Goal: Information Seeking & Learning: Learn about a topic

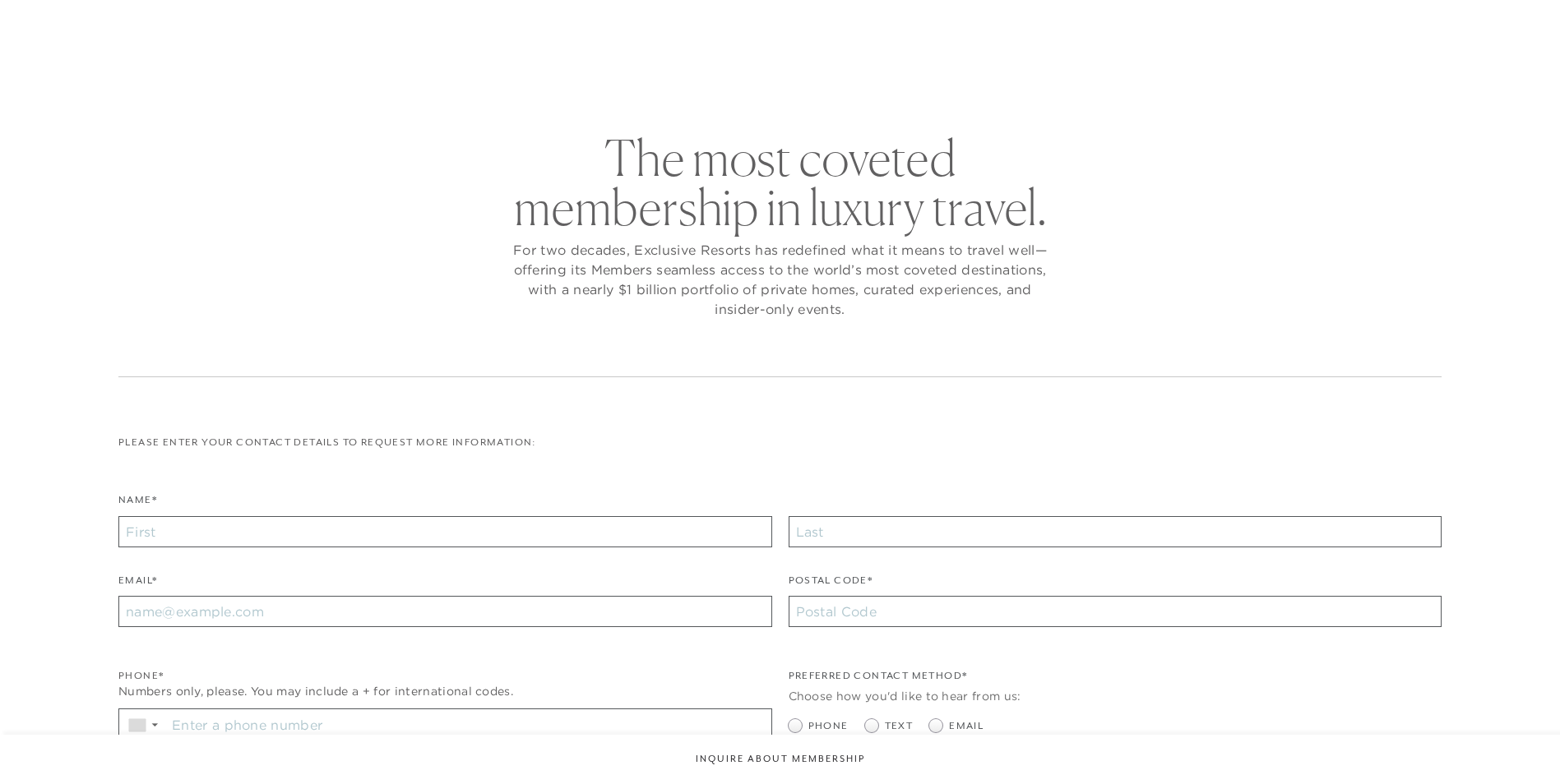
checkbox input "false"
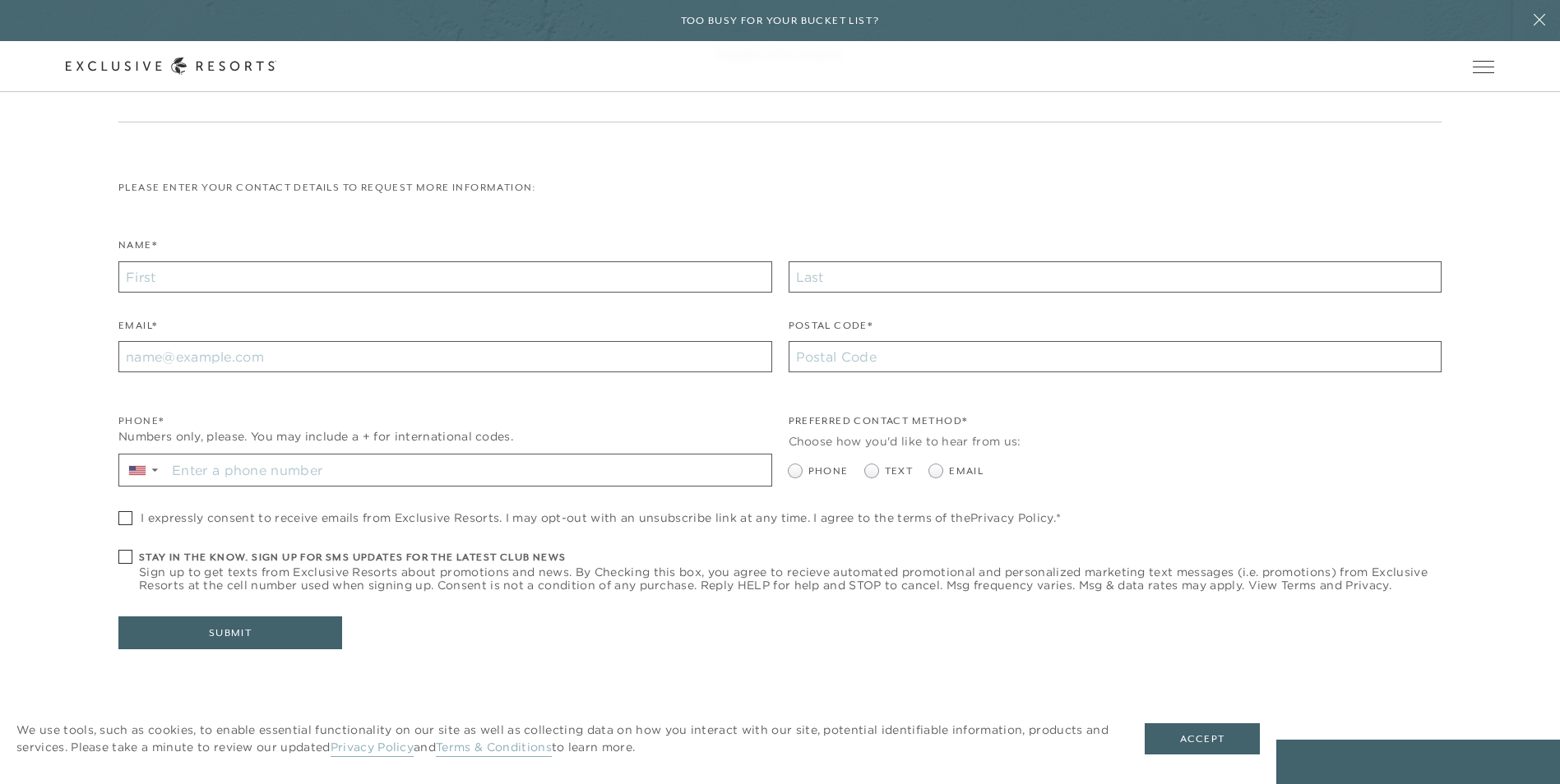
scroll to position [329, 0]
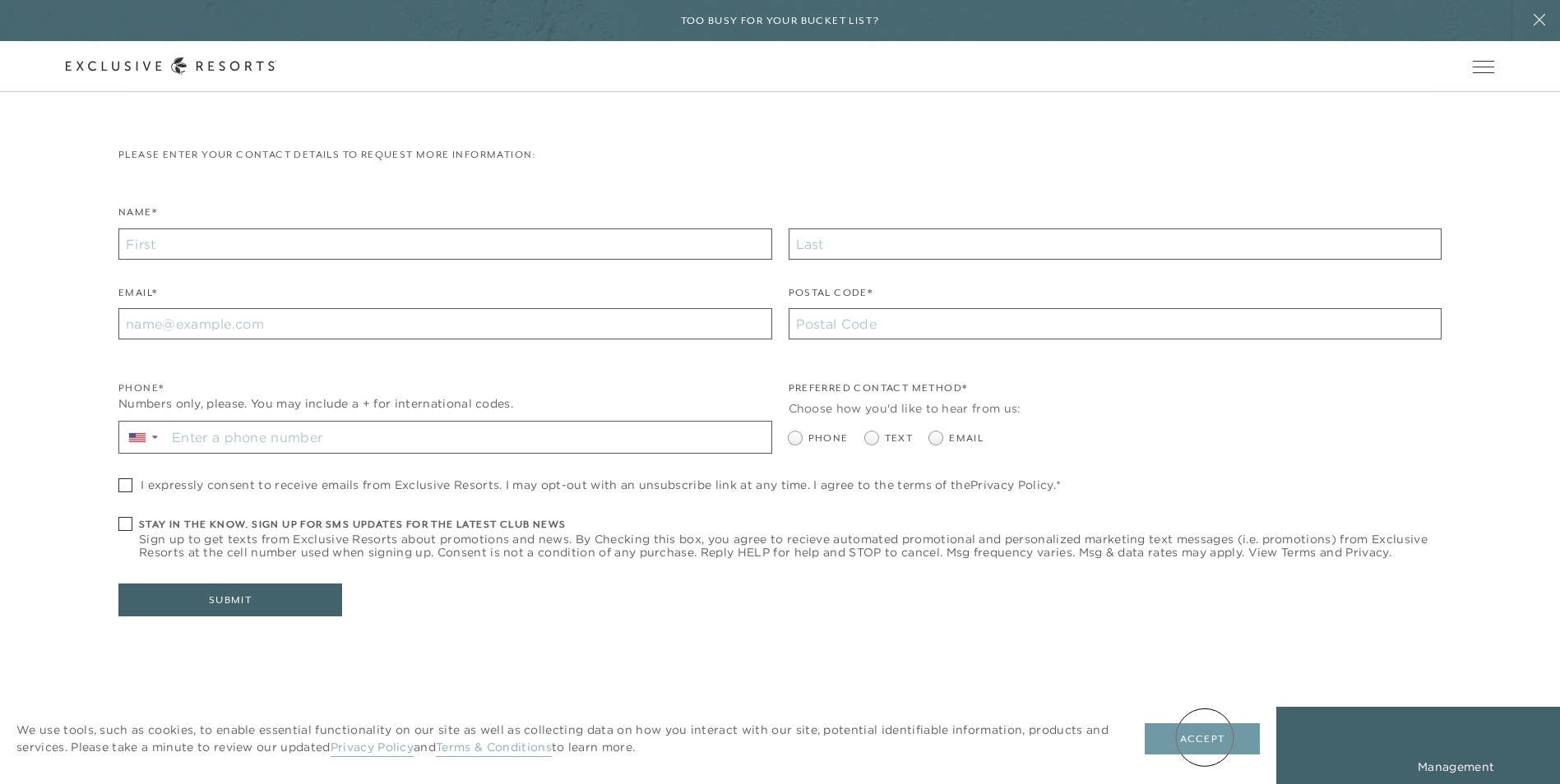
click at [1203, 738] on button "Accept" at bounding box center [1202, 739] width 115 height 31
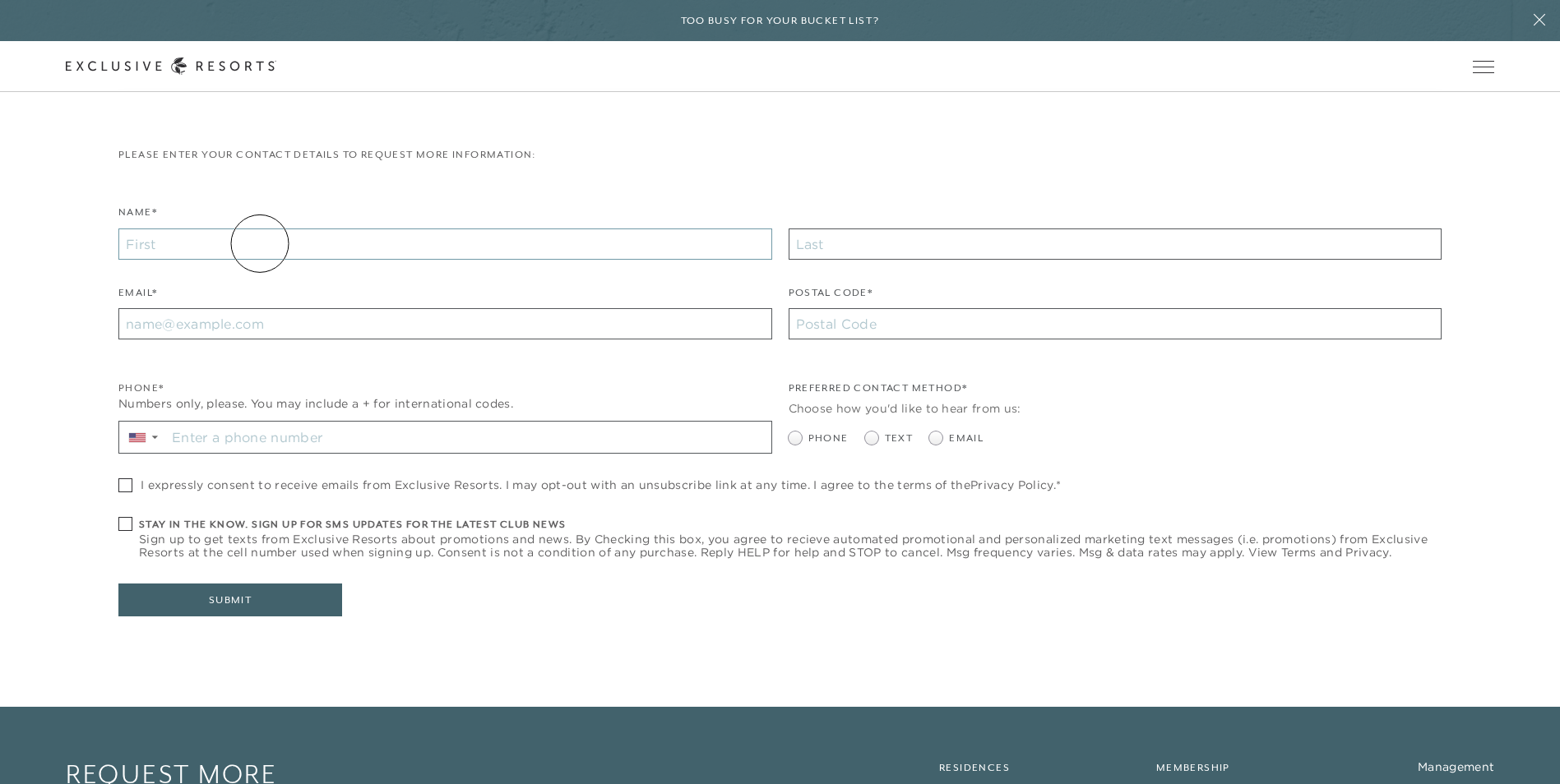
click at [260, 243] on input "Name*" at bounding box center [445, 244] width 653 height 31
type input "[PERSON_NAME]"
type input "[PERSON_NAME][EMAIL_ADDRESS][PERSON_NAME][DOMAIN_NAME]"
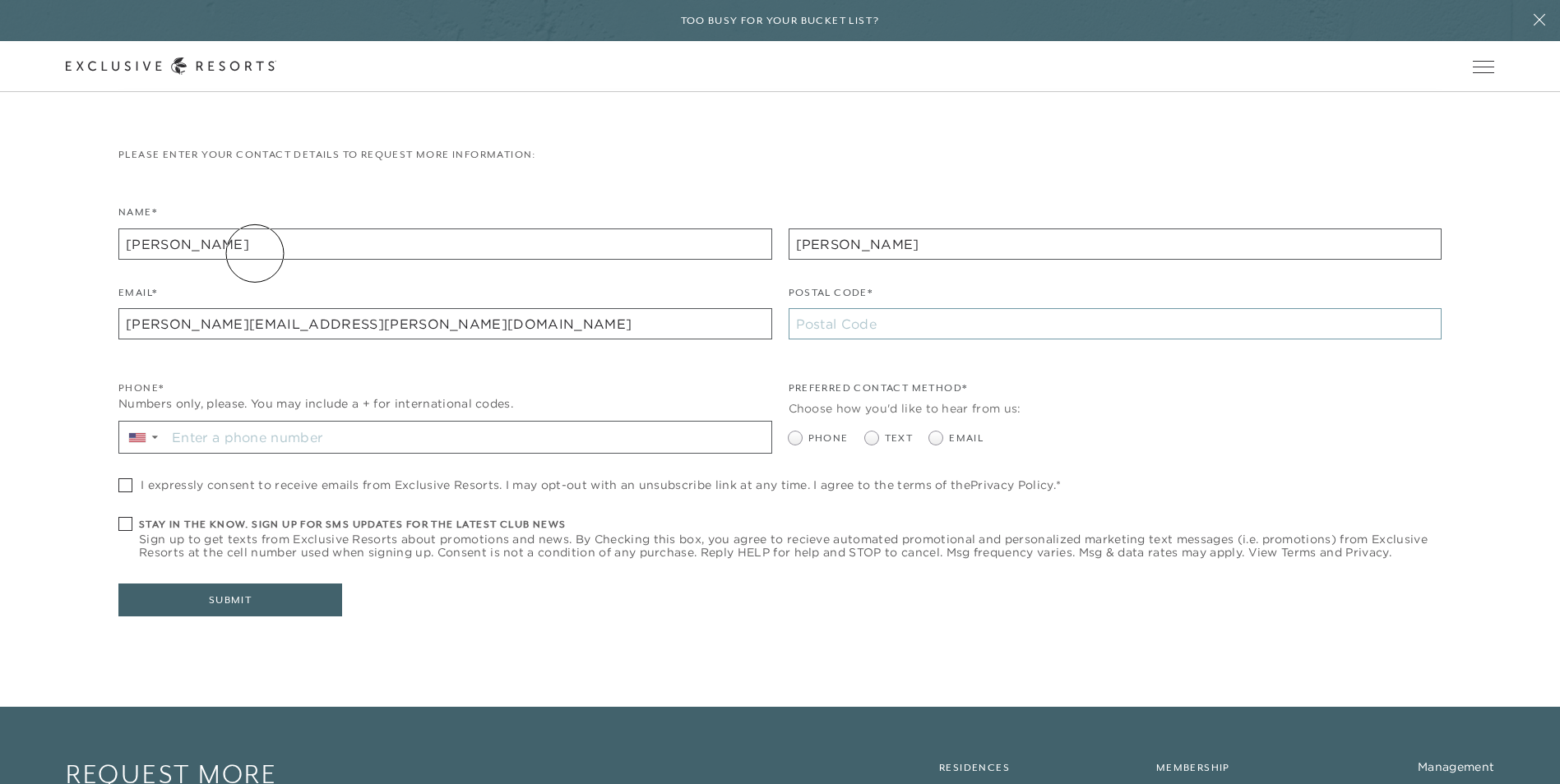
type input "68526"
type input "[PHONE_NUMBER]"
click at [936, 441] on span at bounding box center [936, 438] width 13 height 13
radio input "true"
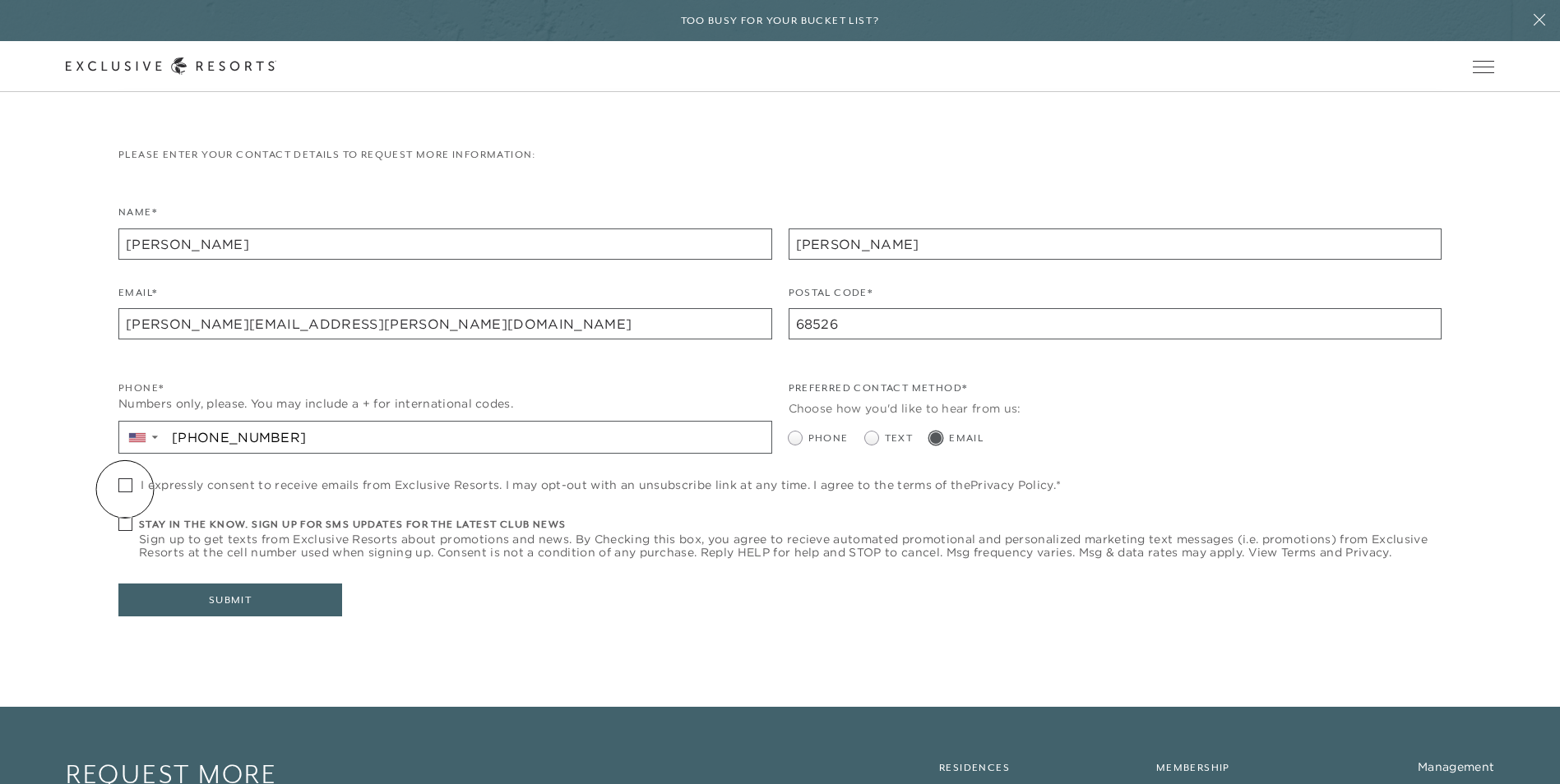
click at [125, 489] on span at bounding box center [125, 485] width 14 height 14
checkbox input "true"
click at [223, 601] on button "Submit" at bounding box center [230, 600] width 223 height 33
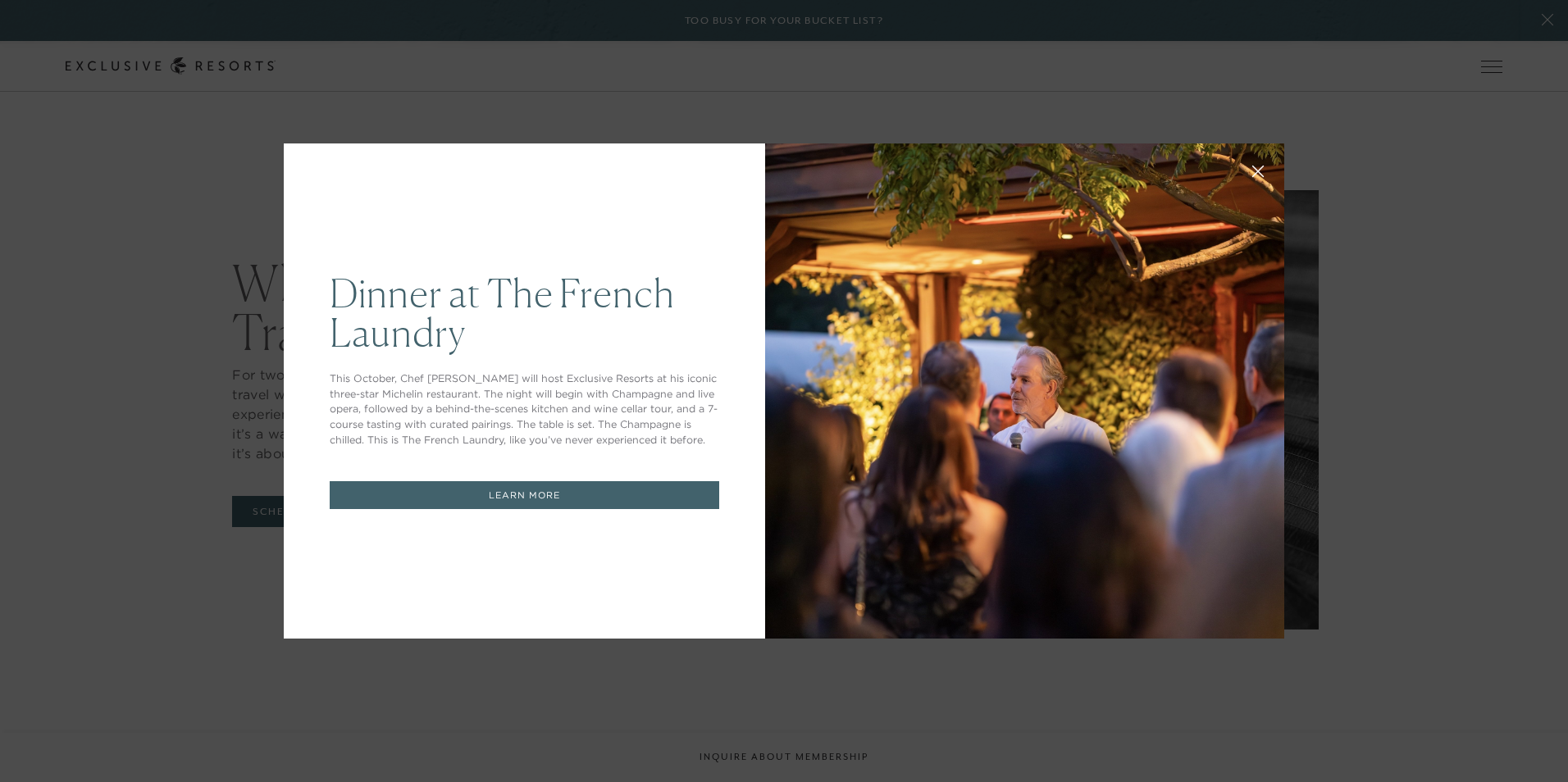
click at [1253, 167] on icon at bounding box center [1259, 172] width 12 height 12
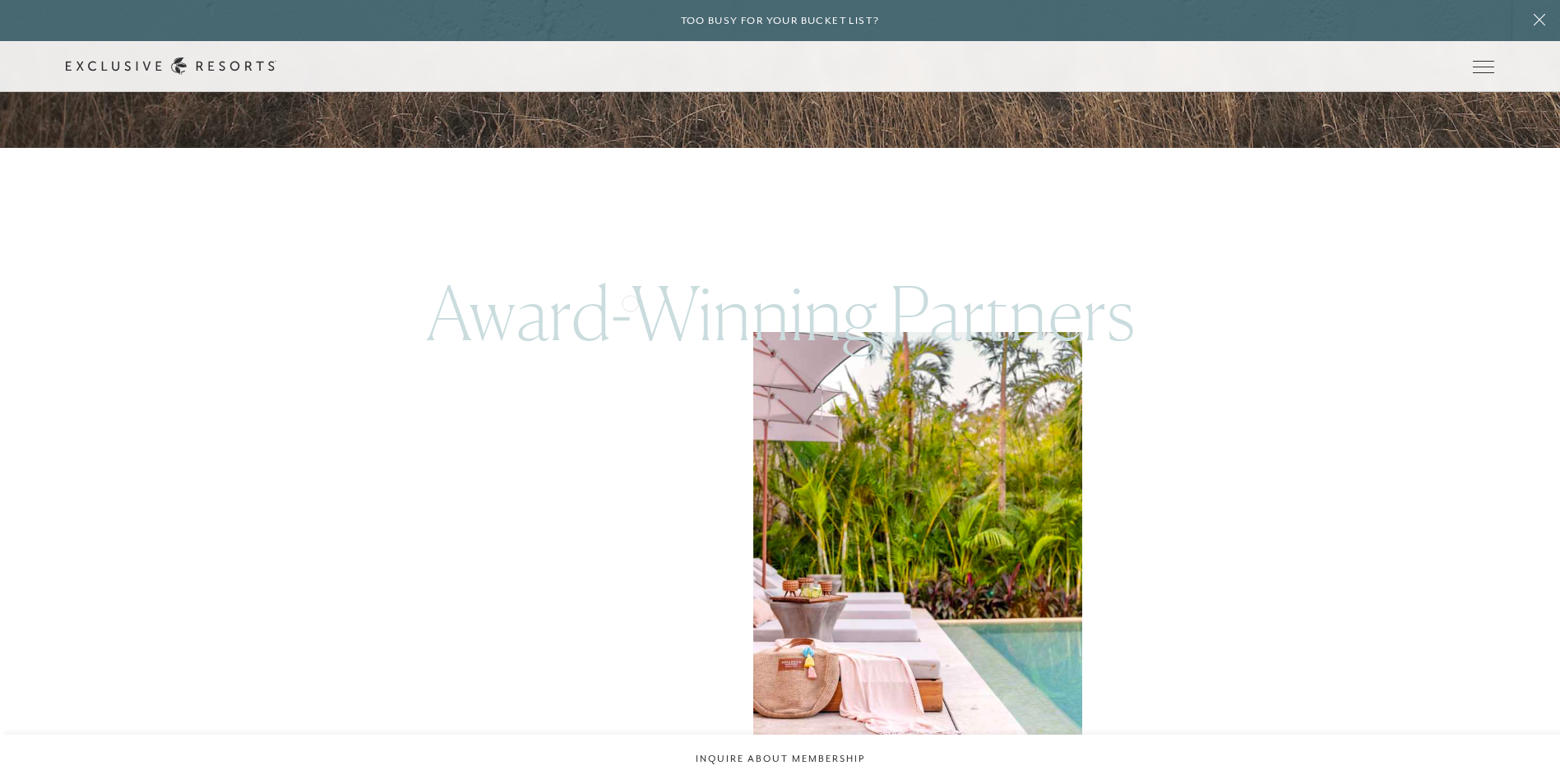
scroll to position [3535, 0]
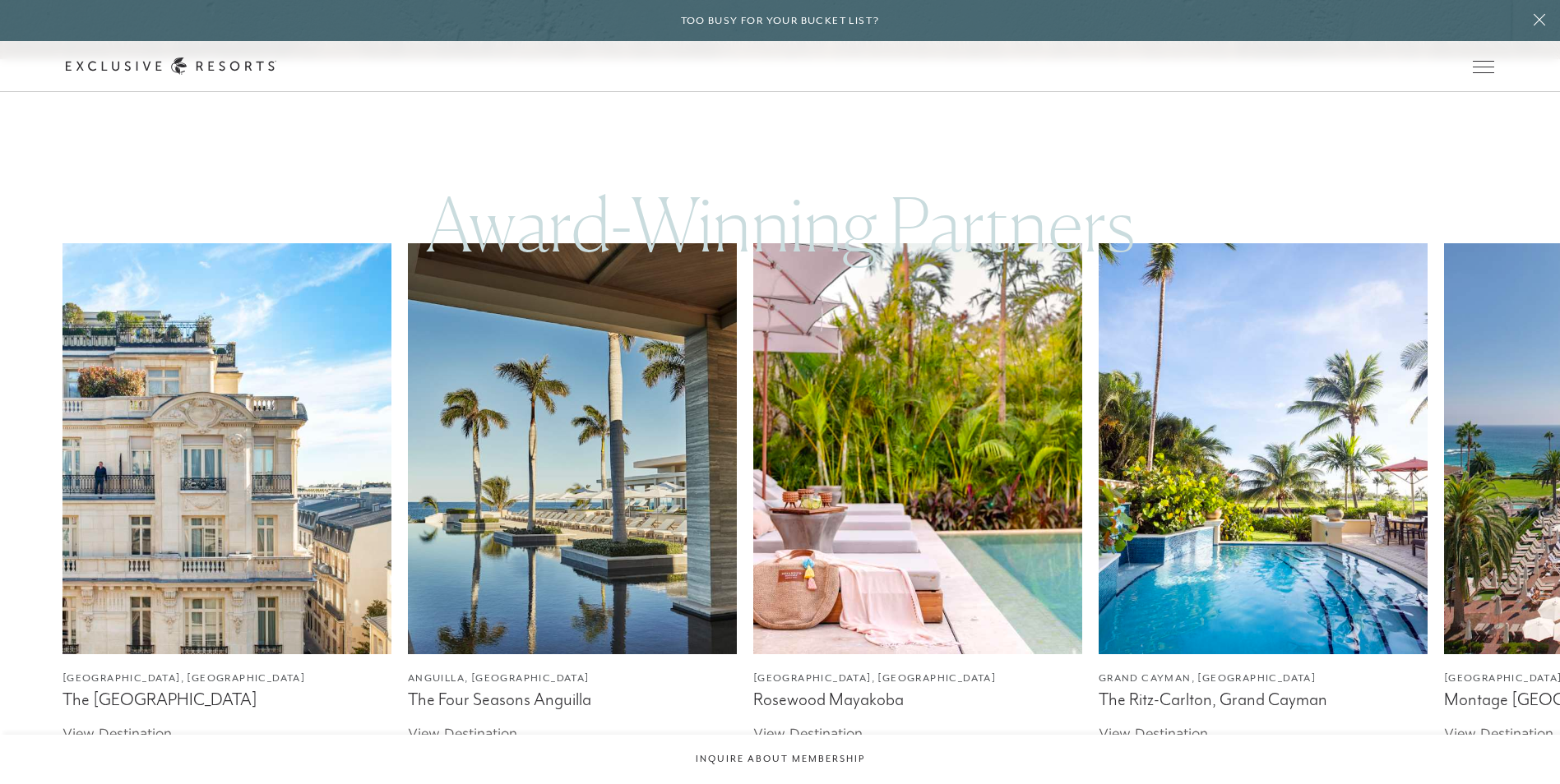
click at [1143, 725] on link "View Destination" at bounding box center [1153, 734] width 109 height 17
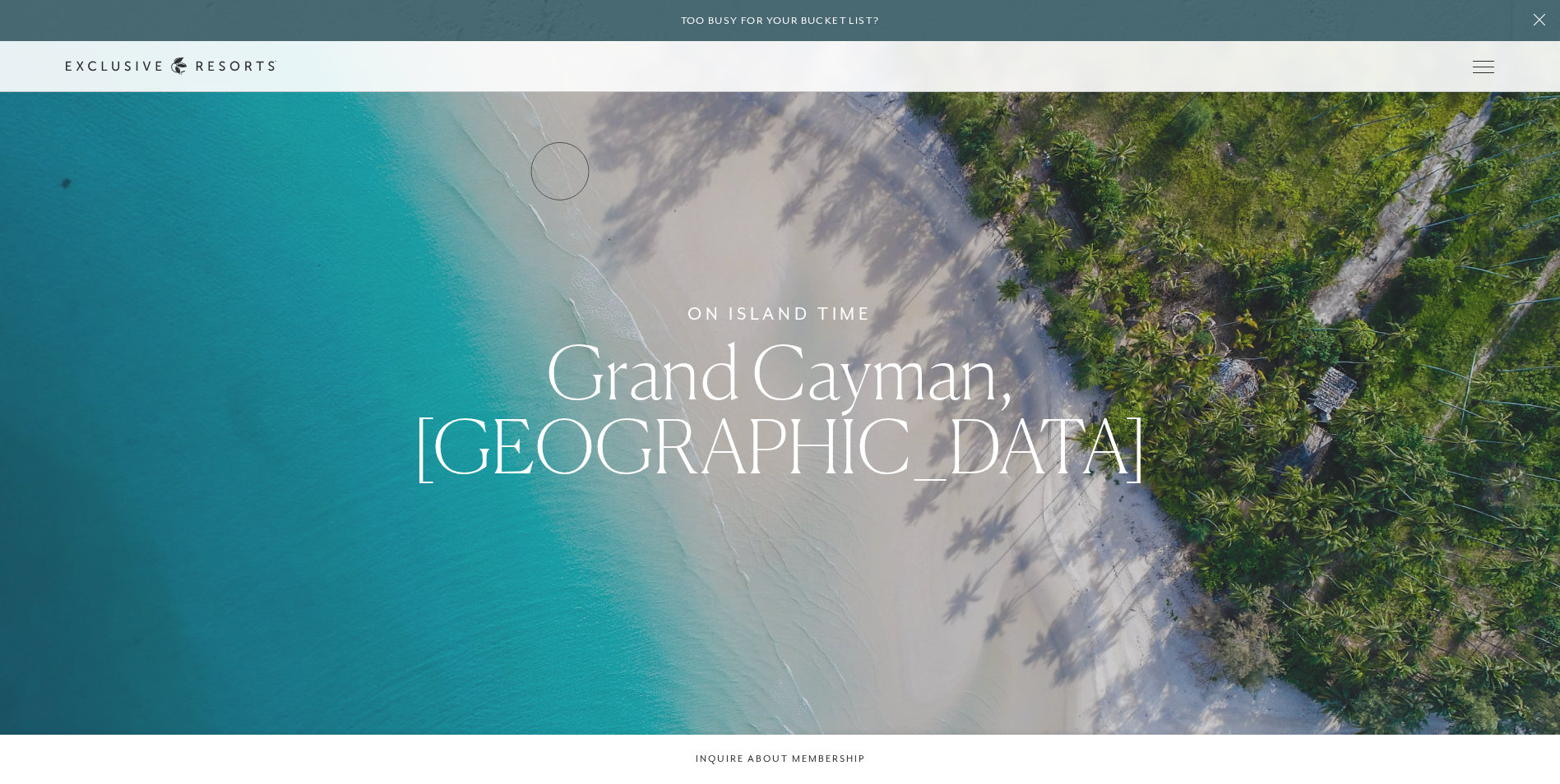
click at [0, 0] on link "Services & Standards" at bounding box center [0, 0] width 0 height 0
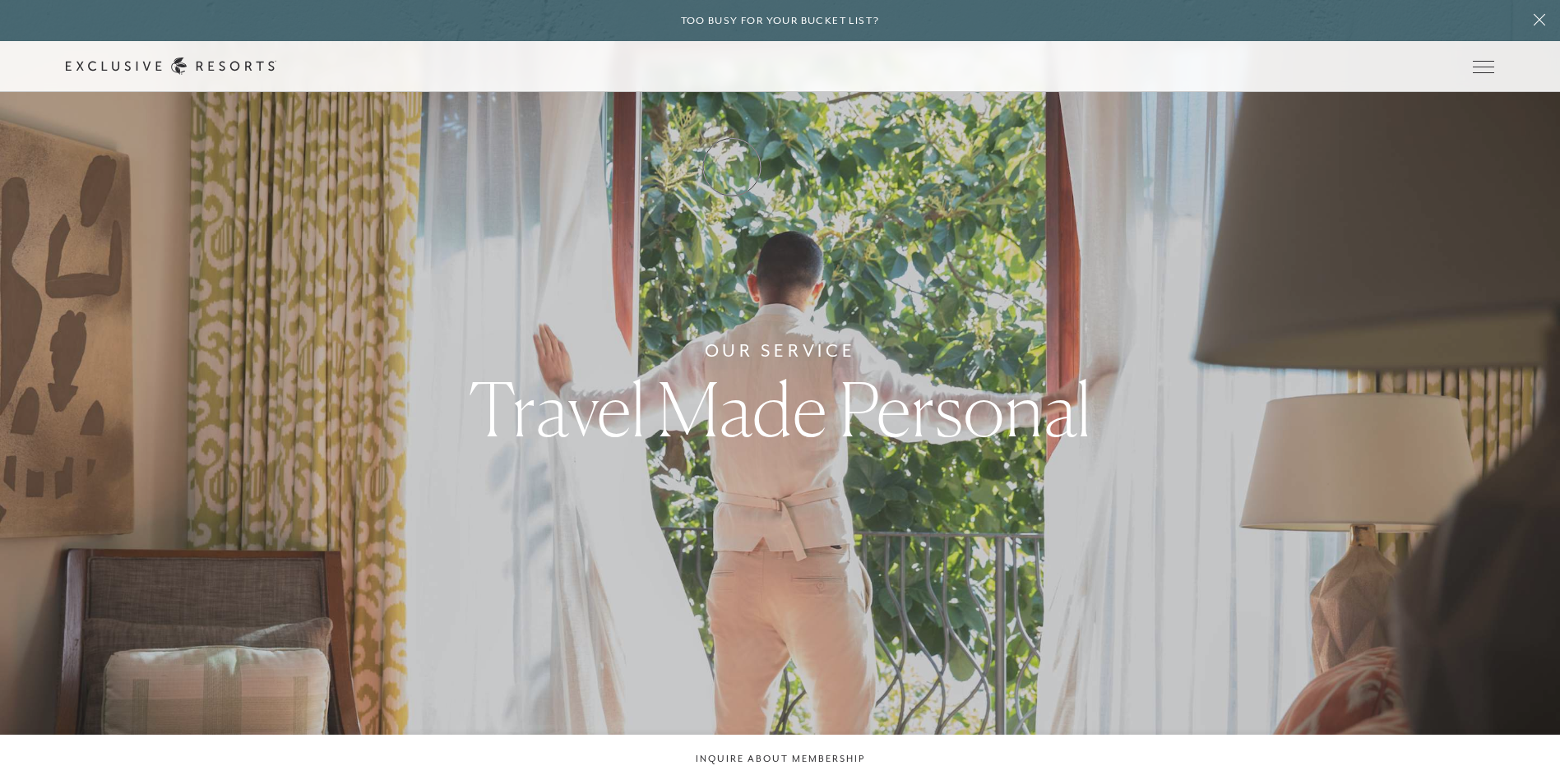
click at [0, 0] on link "How it works" at bounding box center [0, 0] width 0 height 0
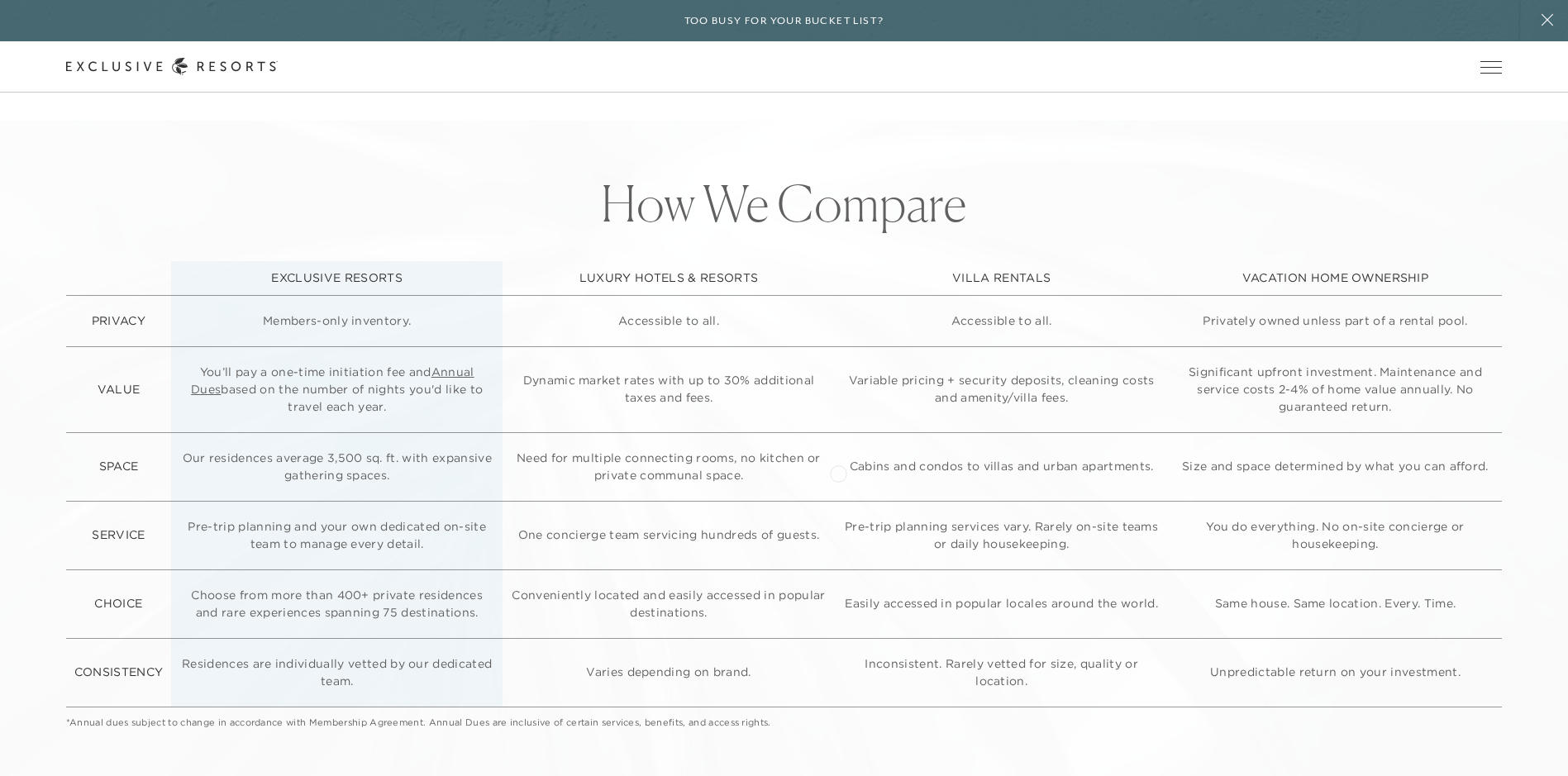
scroll to position [4382, 0]
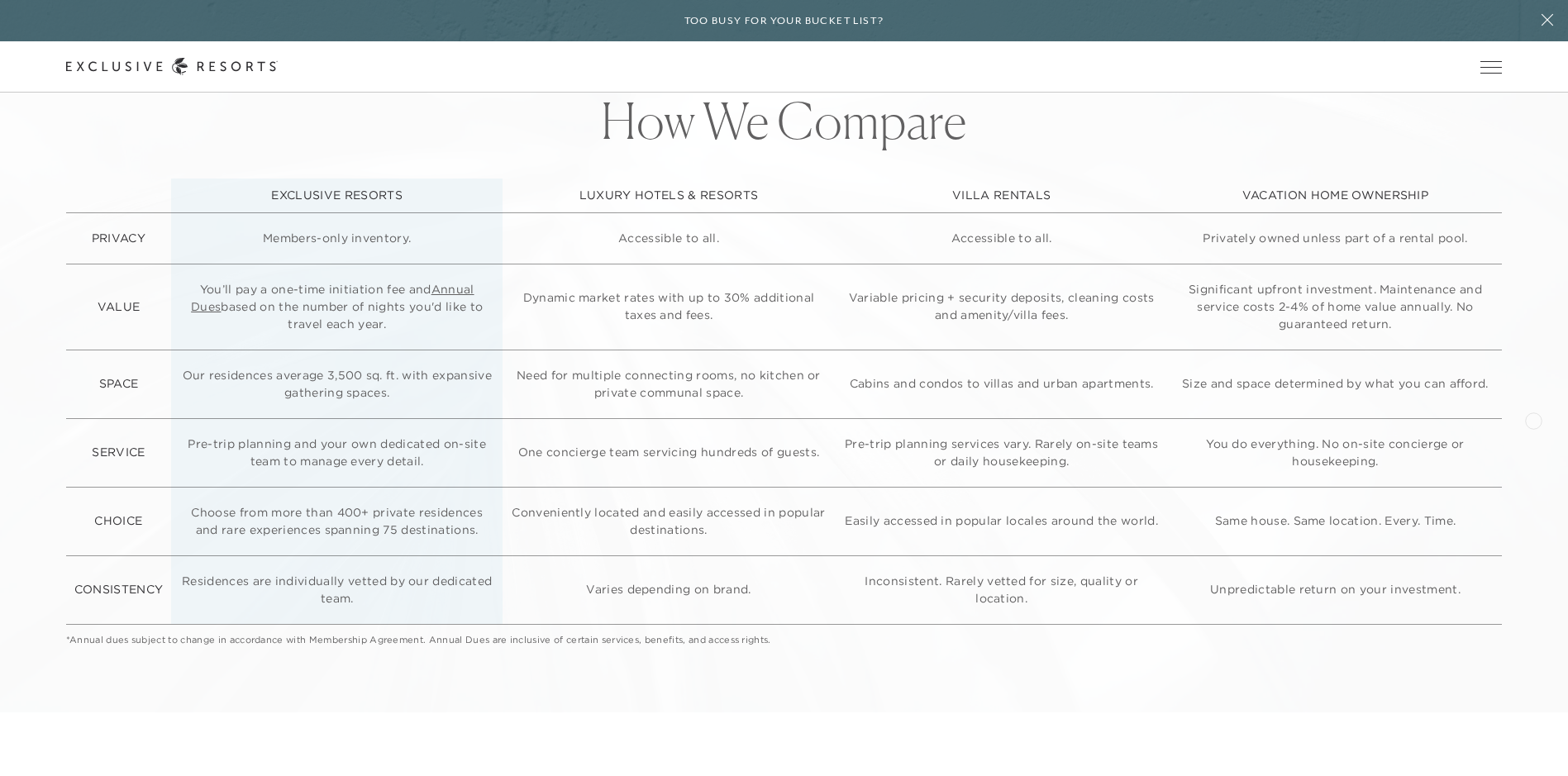
click at [1533, 419] on div "How We Compare EXCLUSIVE RESORTS LUXURY HOTELS & RESORTS VILLA RENTALS VACATION…" at bounding box center [784, 376] width 1568 height 675
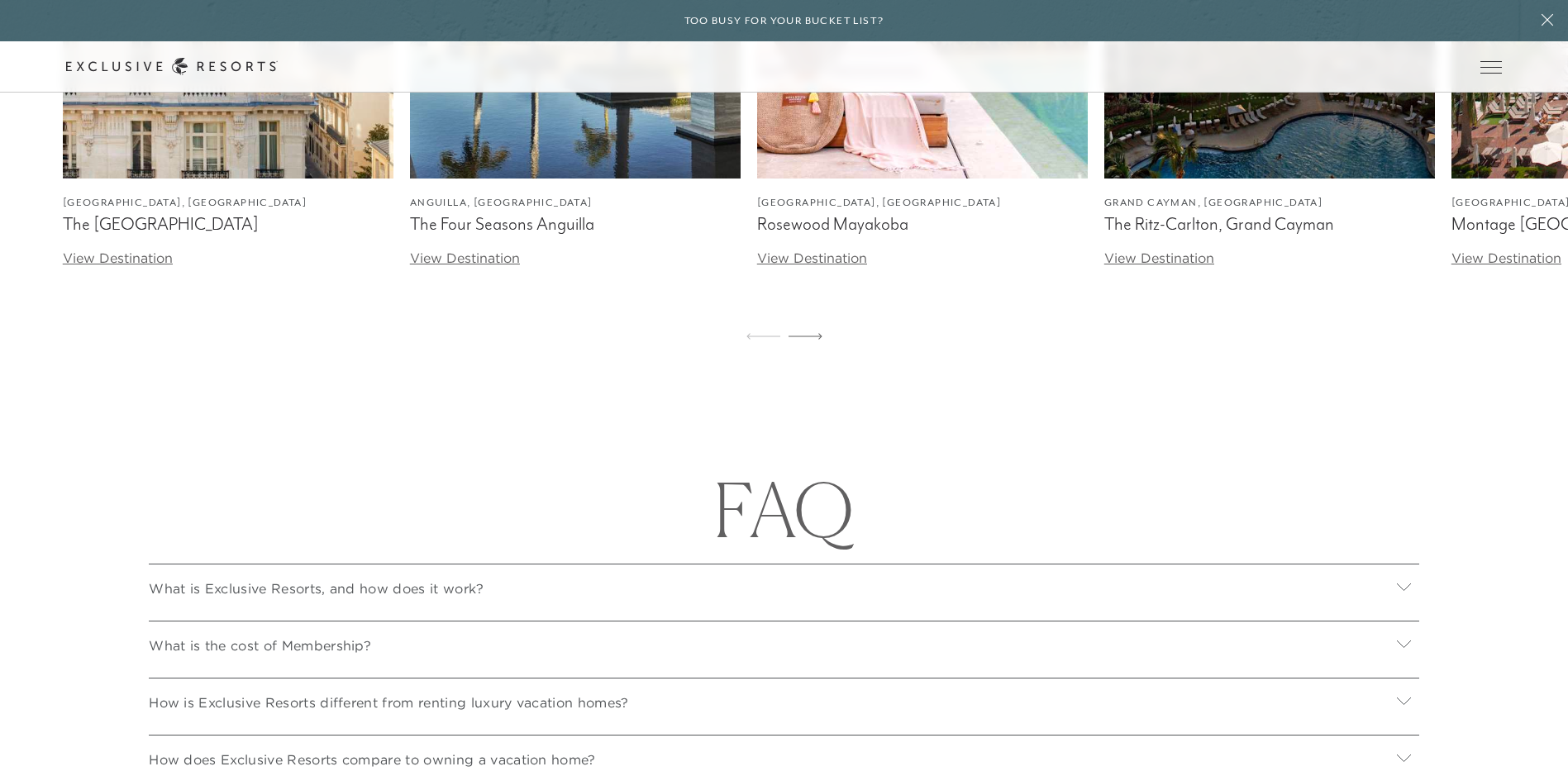
scroll to position [5704, 0]
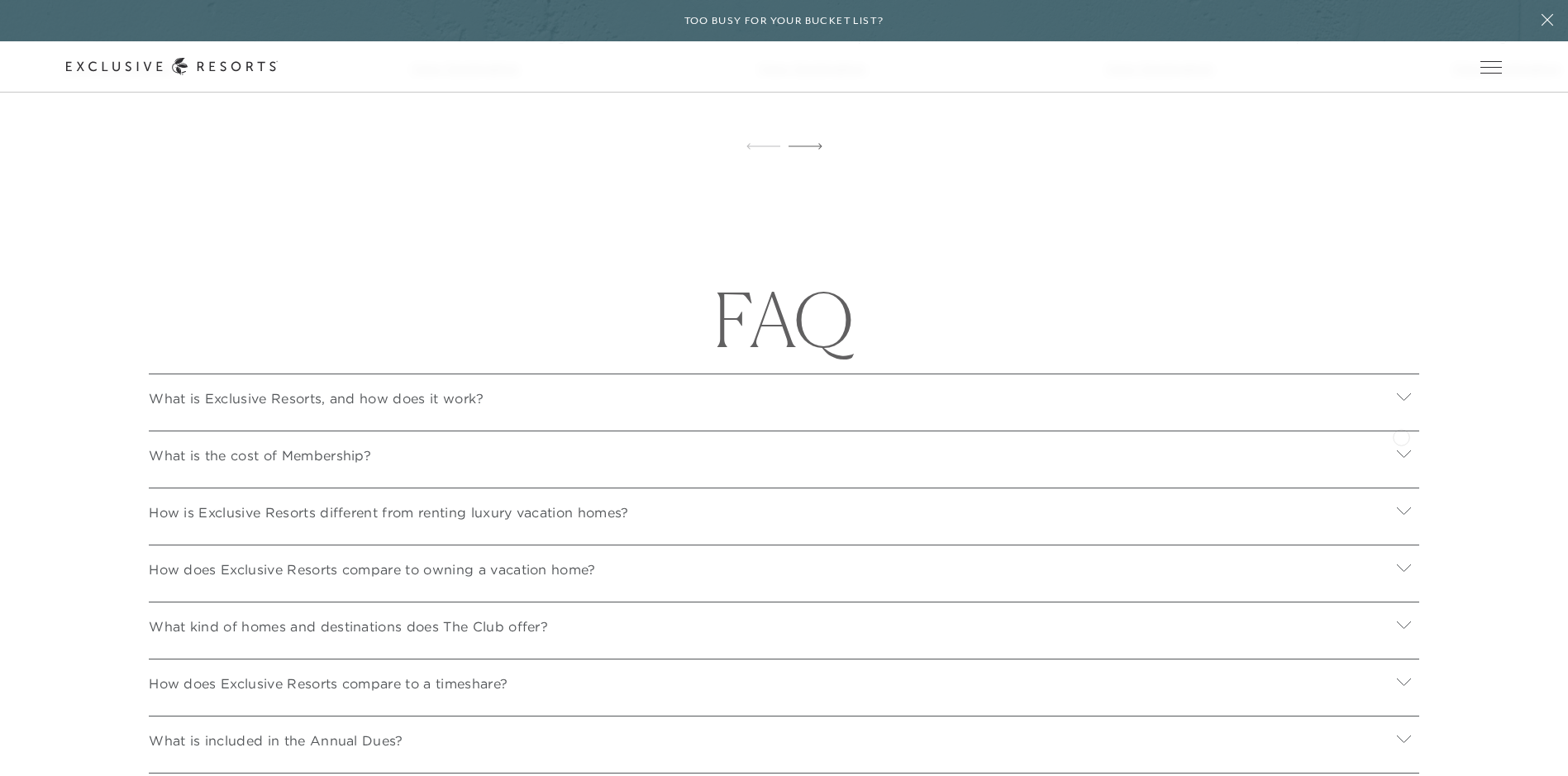
click at [1401, 401] on icon at bounding box center [1403, 397] width 14 height 7
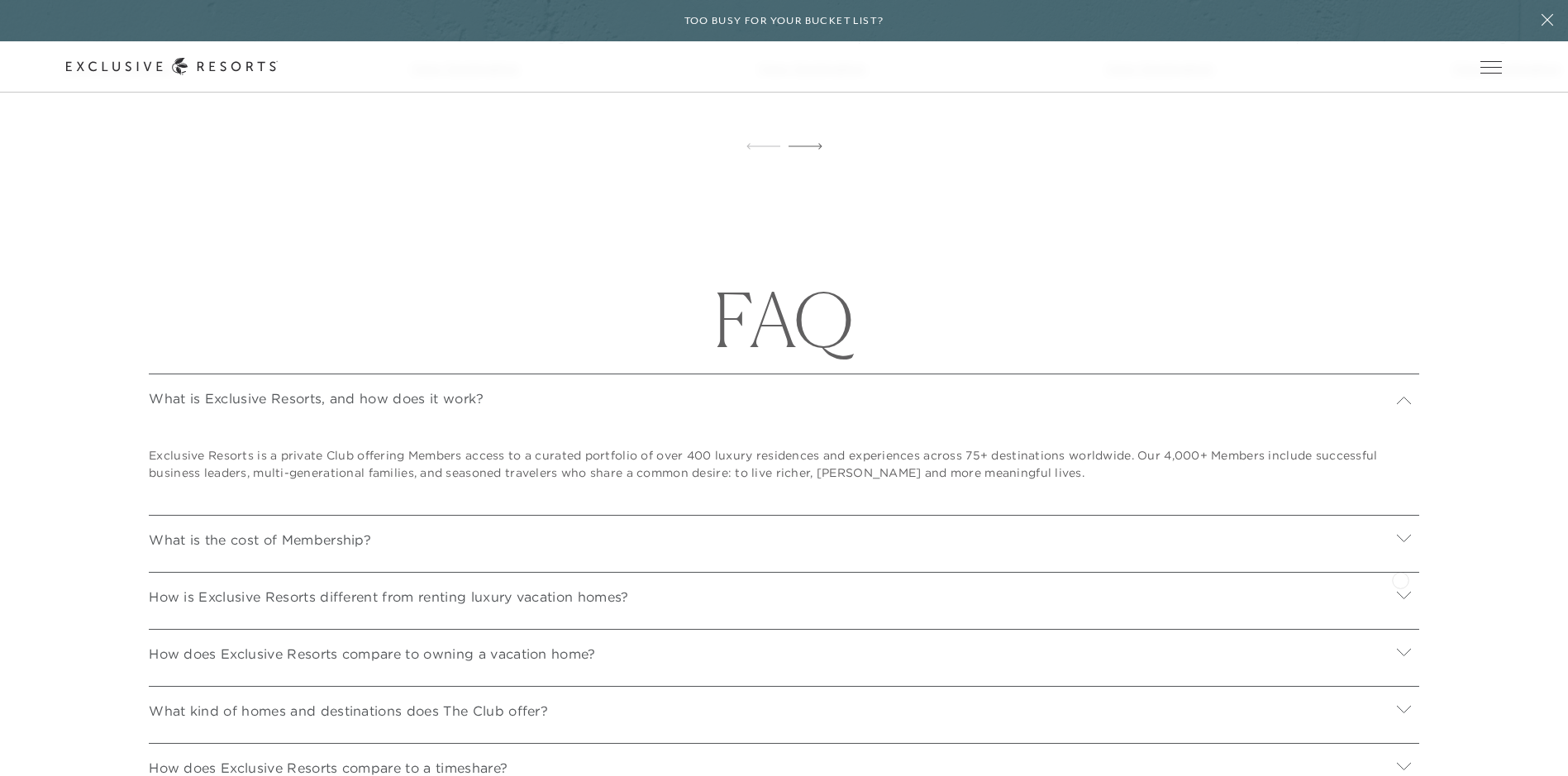
click at [1400, 542] on icon at bounding box center [1403, 538] width 14 height 7
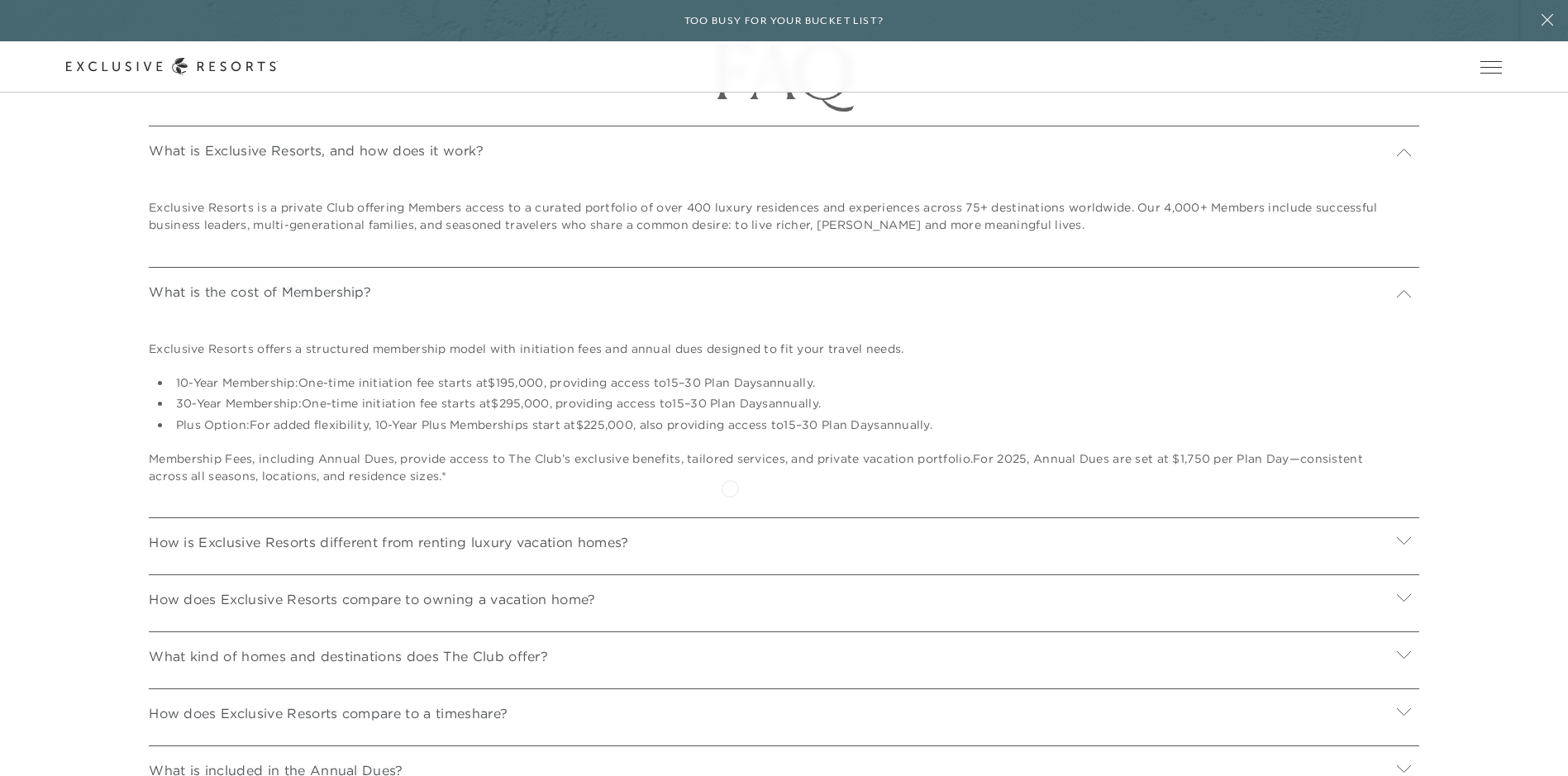
scroll to position [6035, 0]
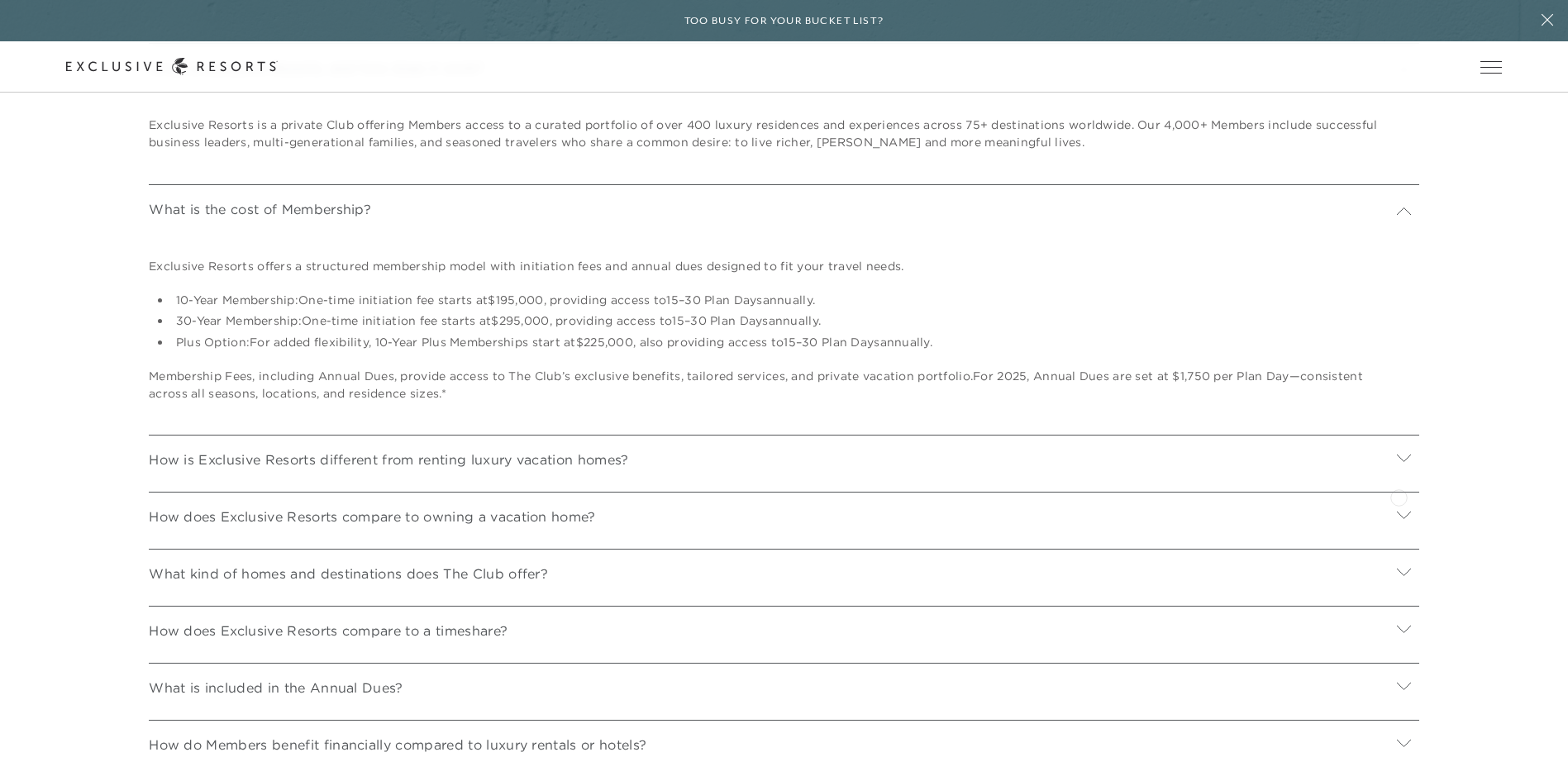
click at [1398, 462] on icon at bounding box center [1403, 458] width 14 height 7
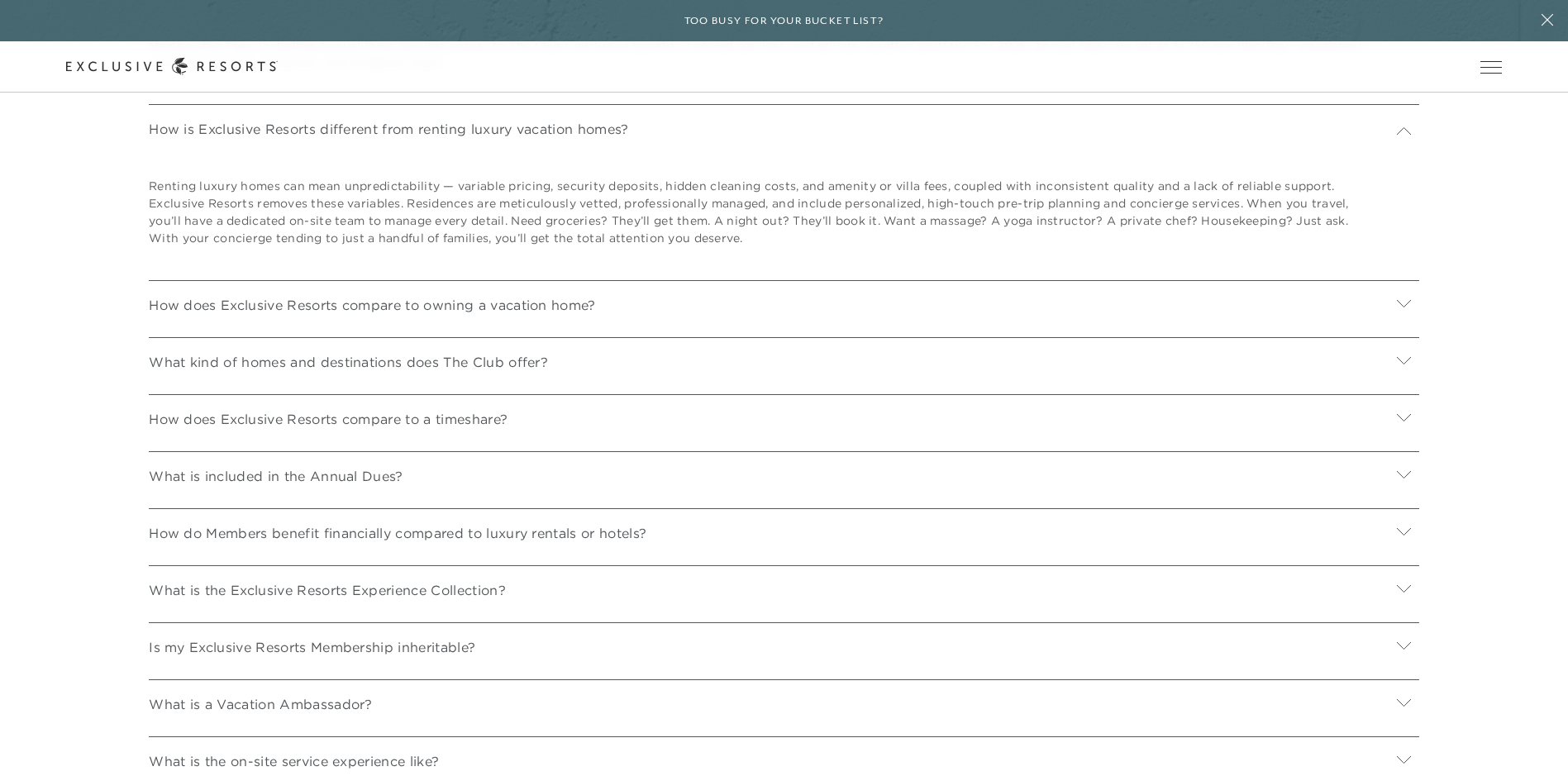
scroll to position [6448, 0]
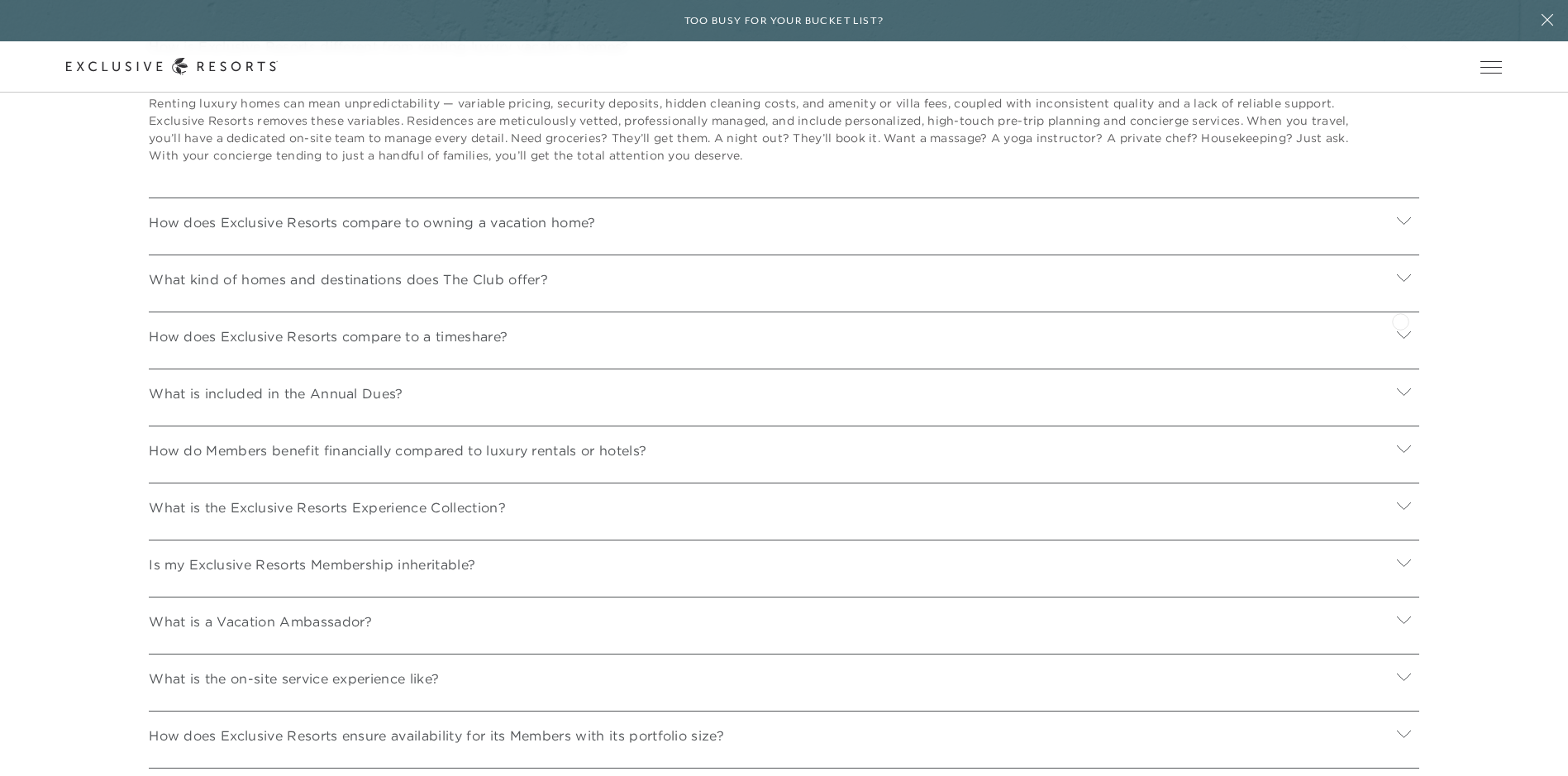
click at [1400, 286] on icon at bounding box center [1403, 278] width 16 height 16
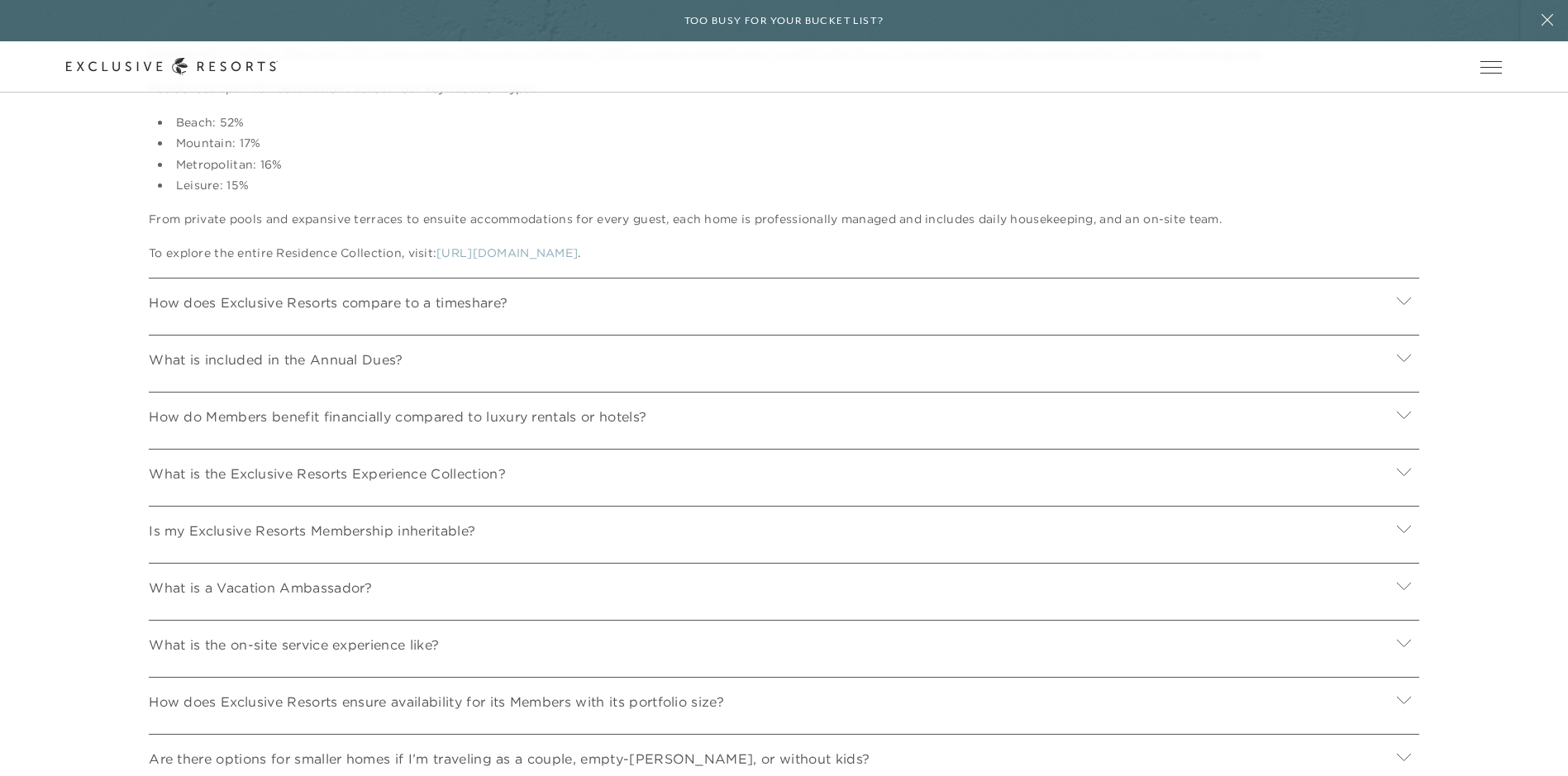
scroll to position [6862, 0]
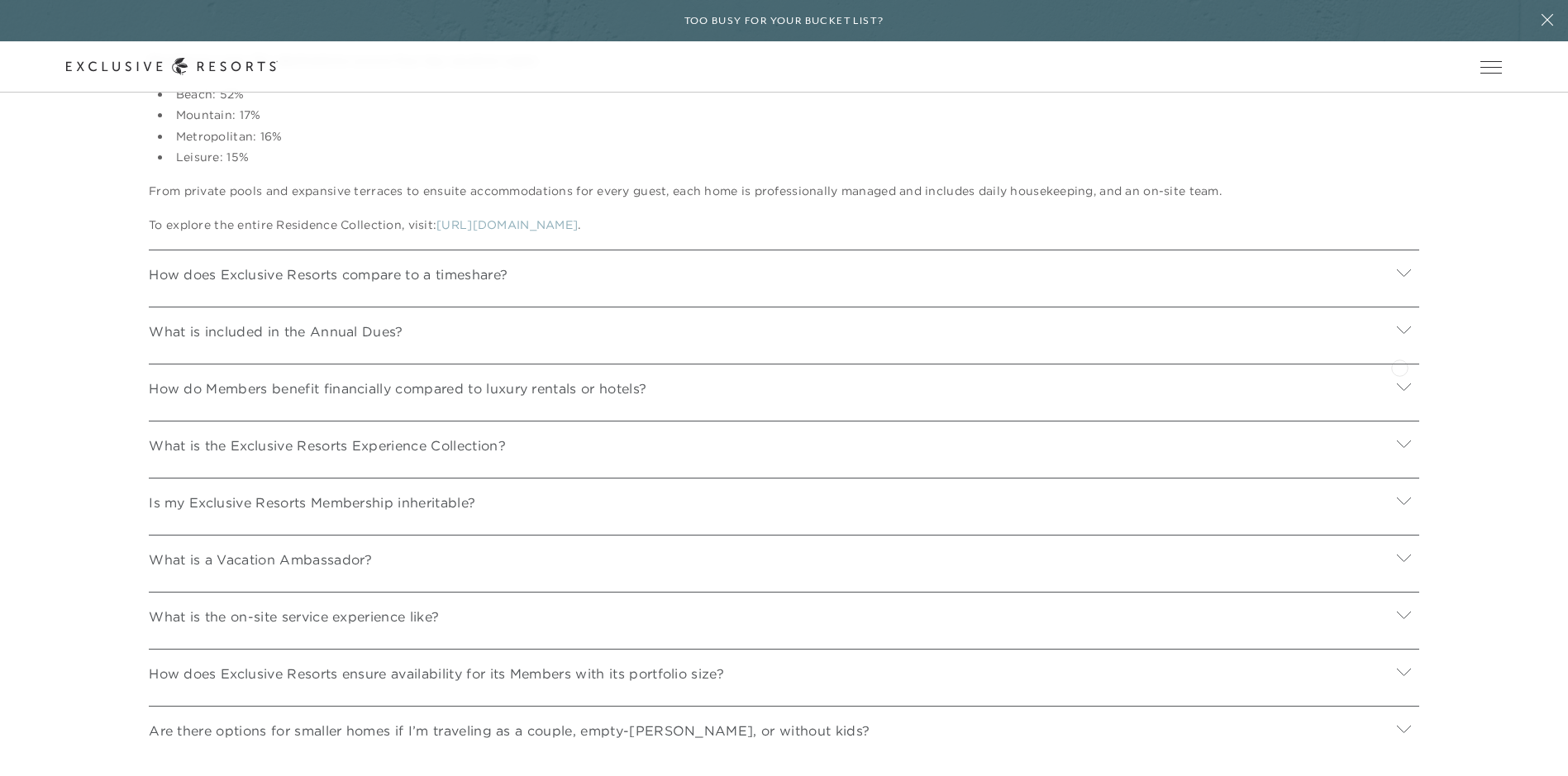
click at [1399, 334] on icon at bounding box center [1403, 330] width 14 height 7
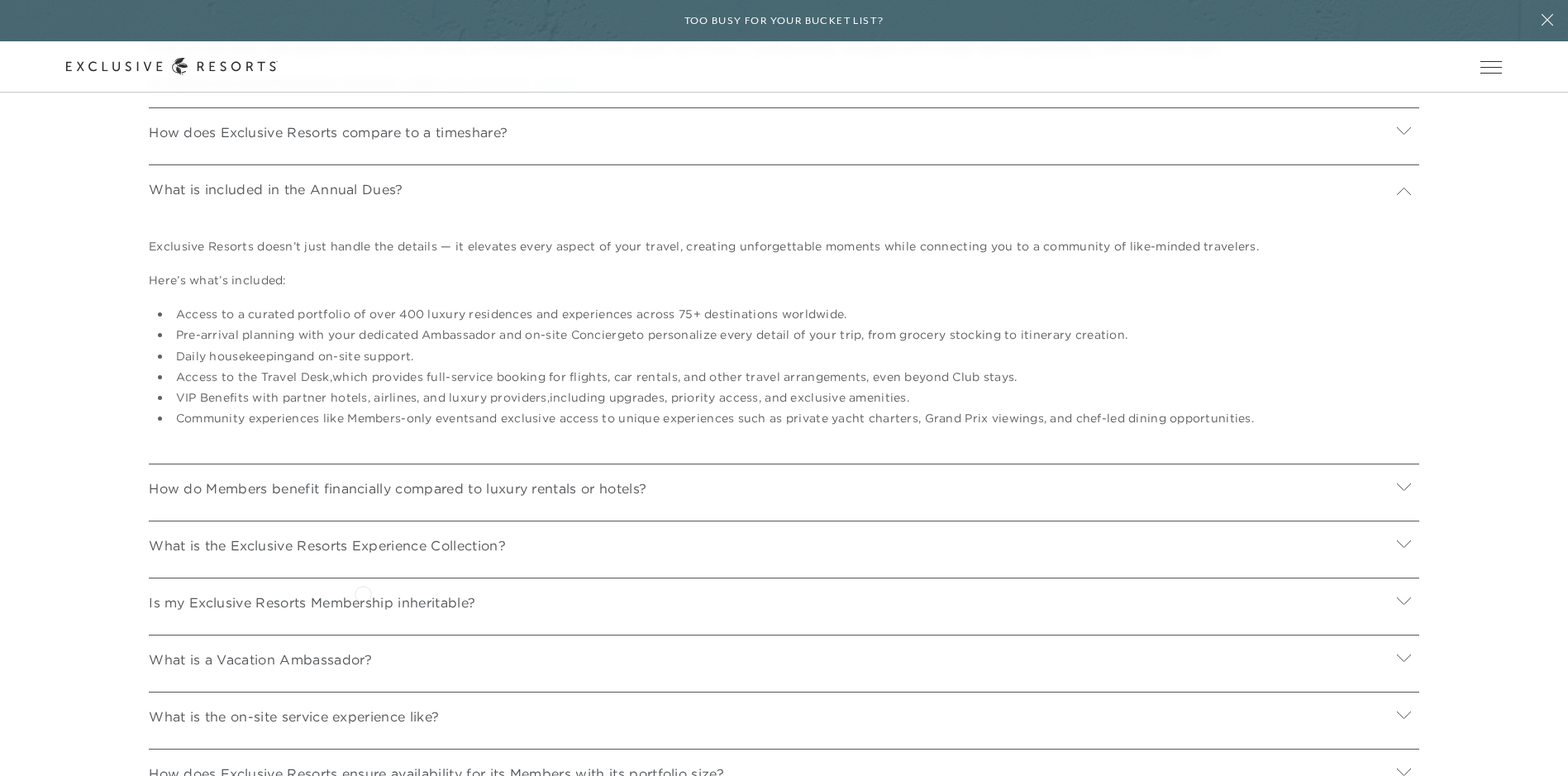
scroll to position [7027, 0]
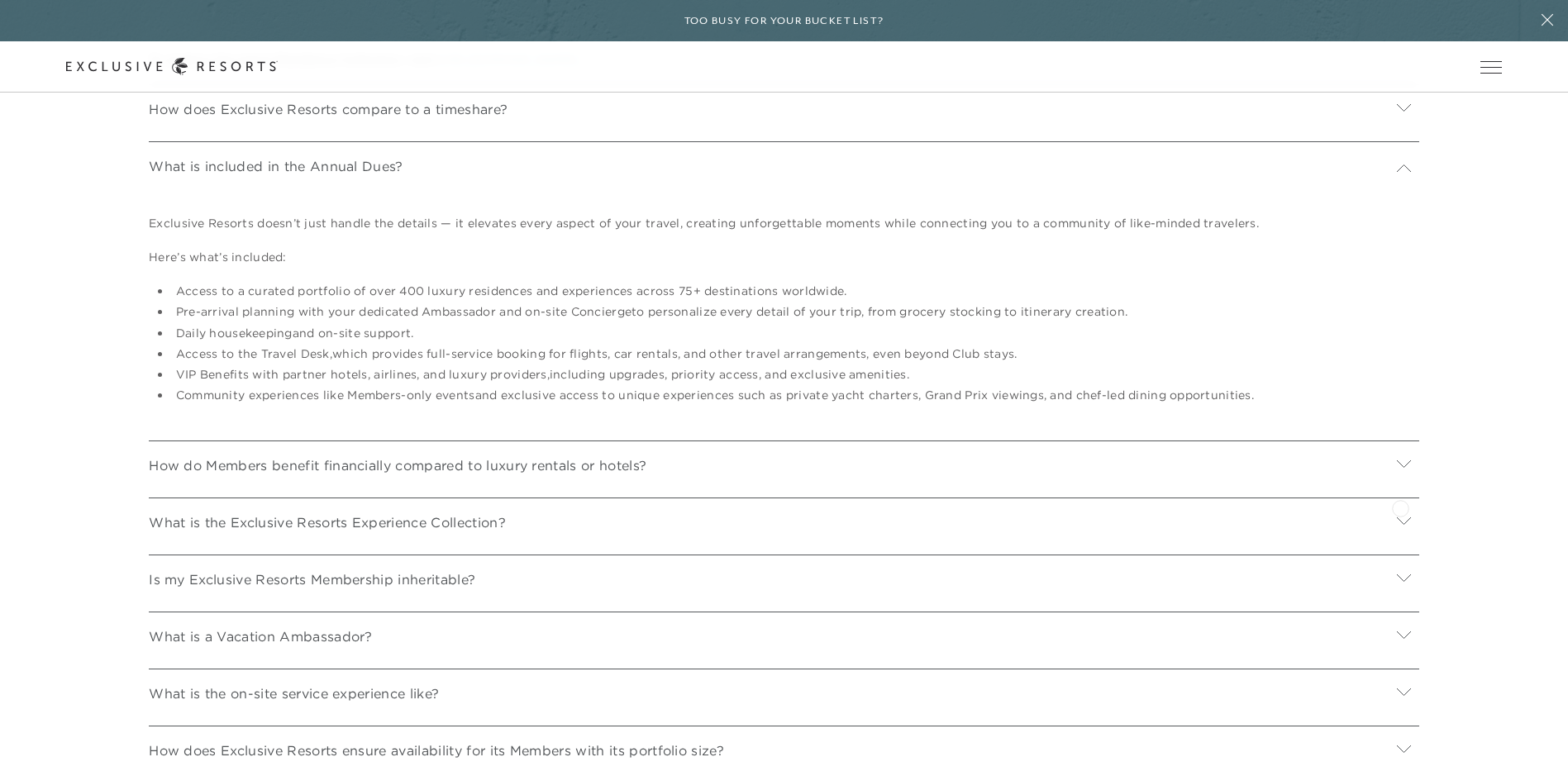
click at [1400, 472] on icon at bounding box center [1403, 464] width 16 height 16
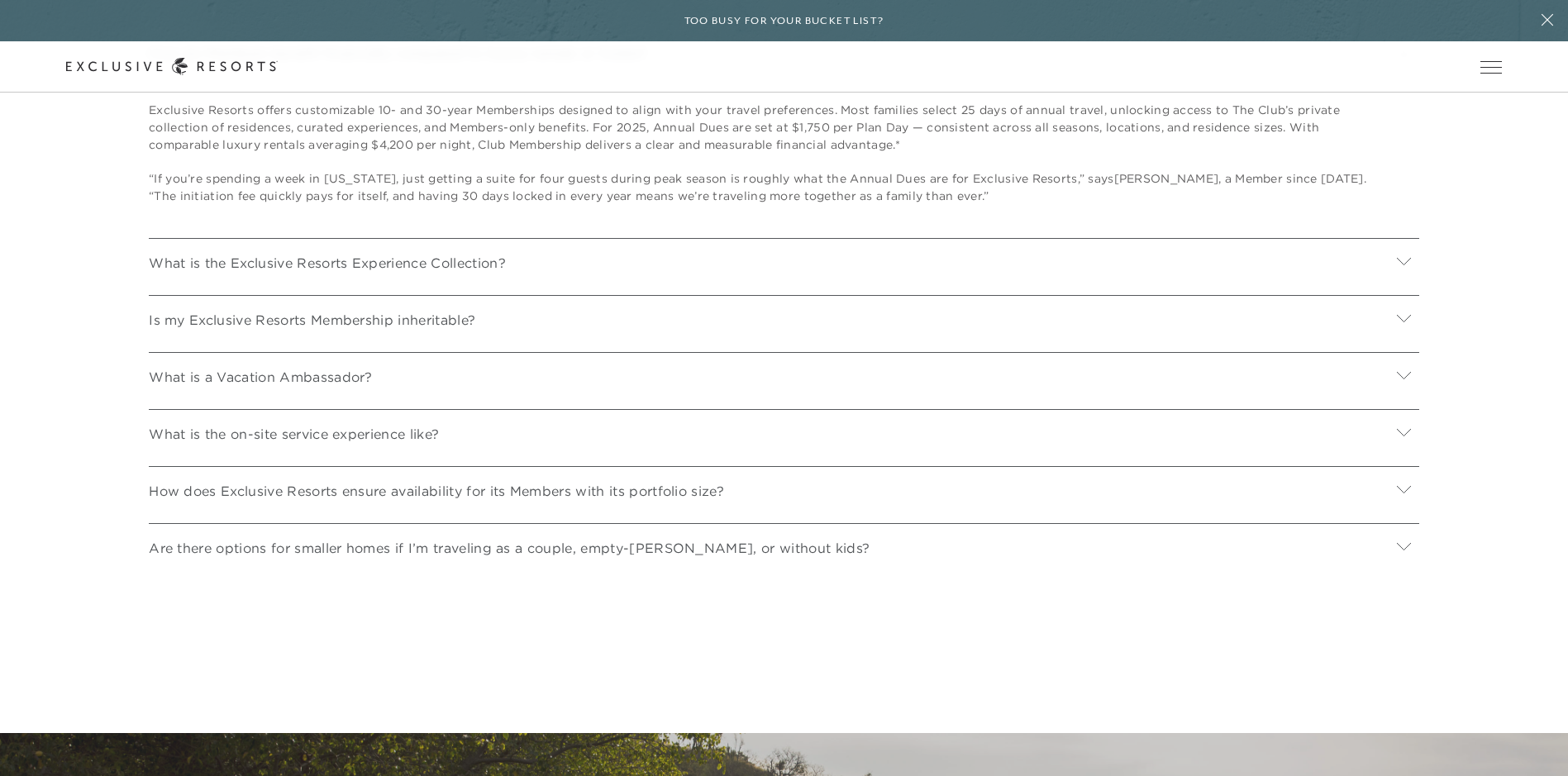
scroll to position [7441, 0]
click at [1400, 264] on icon at bounding box center [1403, 260] width 14 height 7
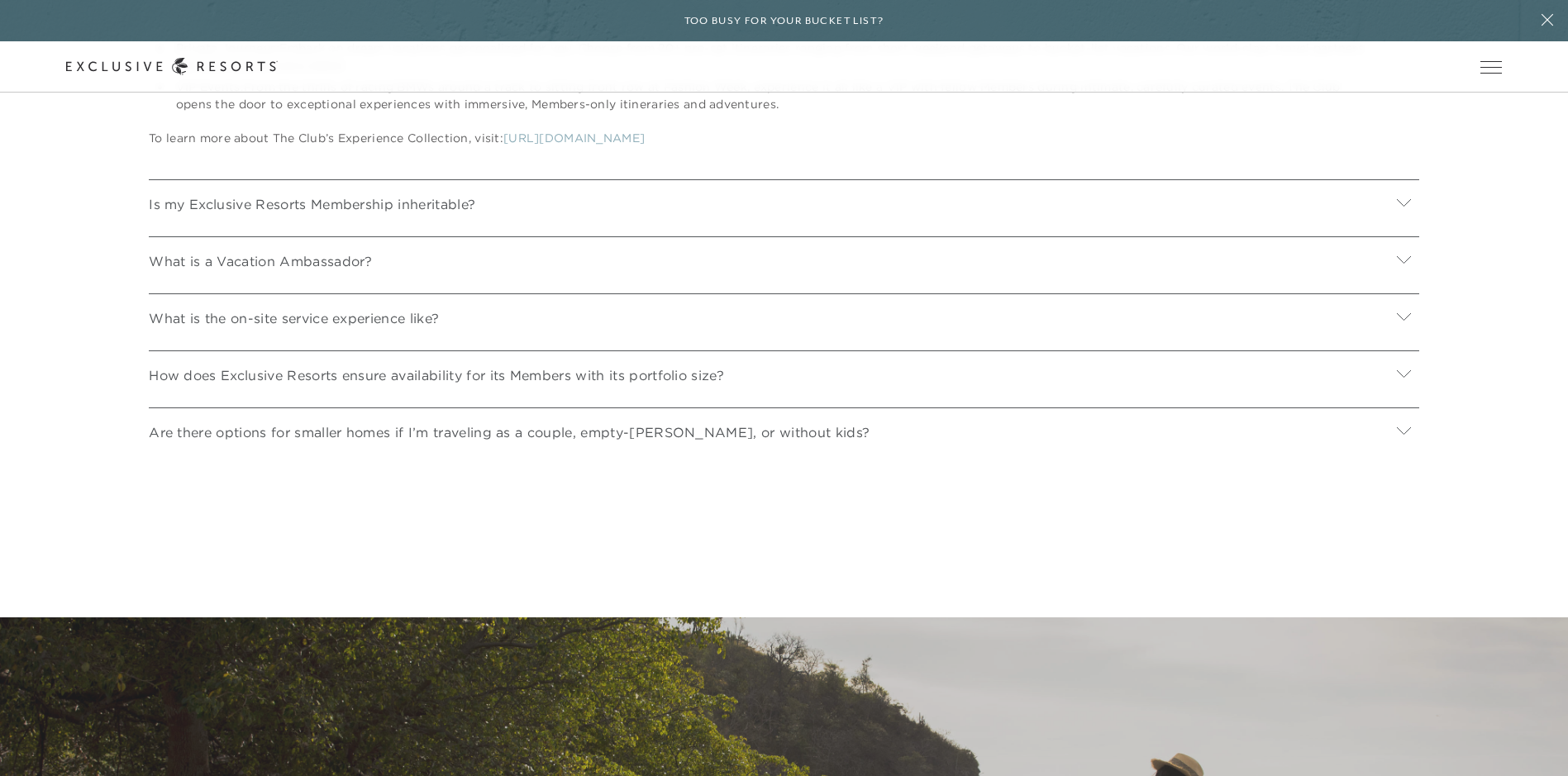
scroll to position [7854, 0]
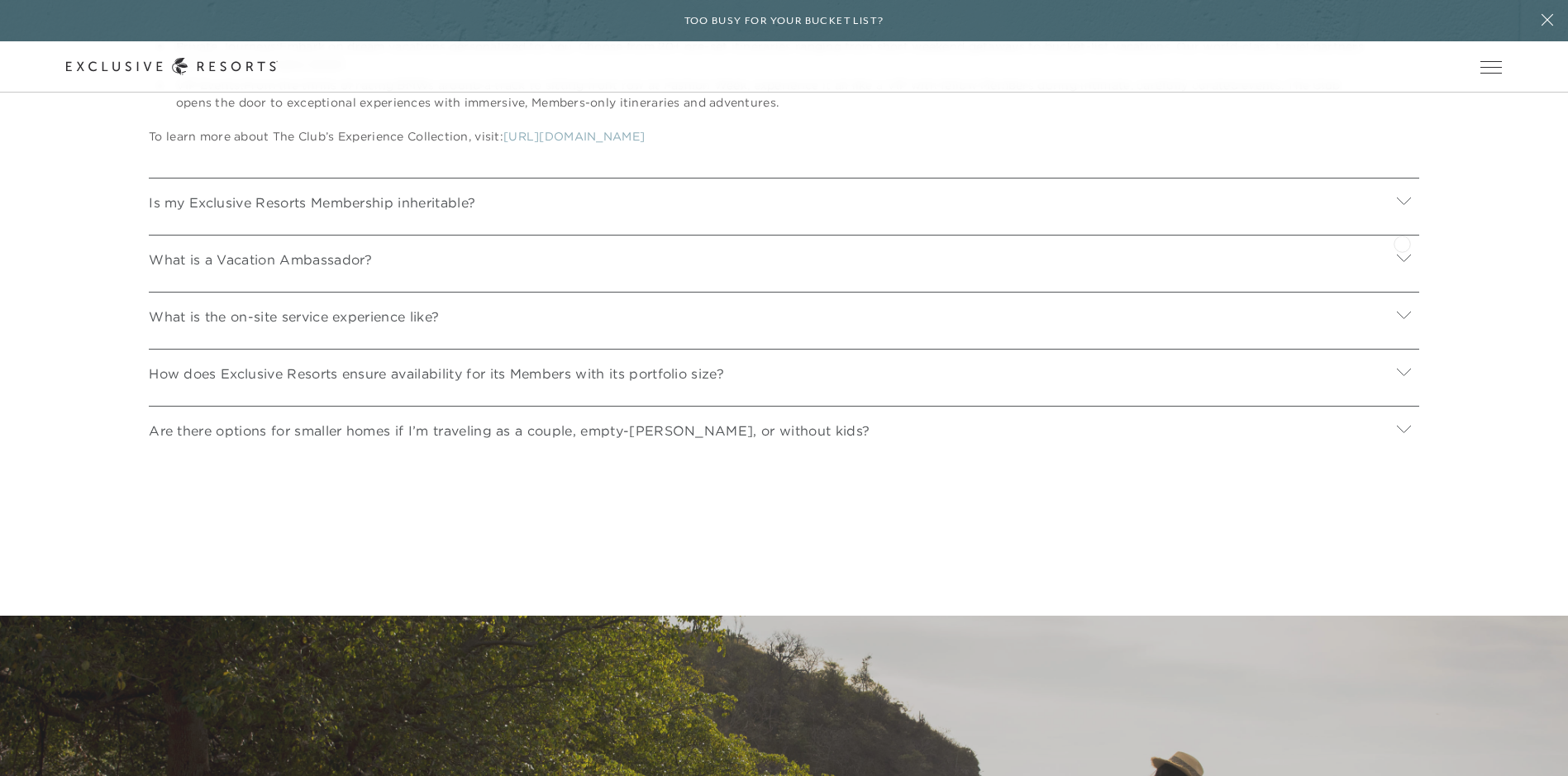
click at [1402, 205] on icon at bounding box center [1403, 201] width 14 height 7
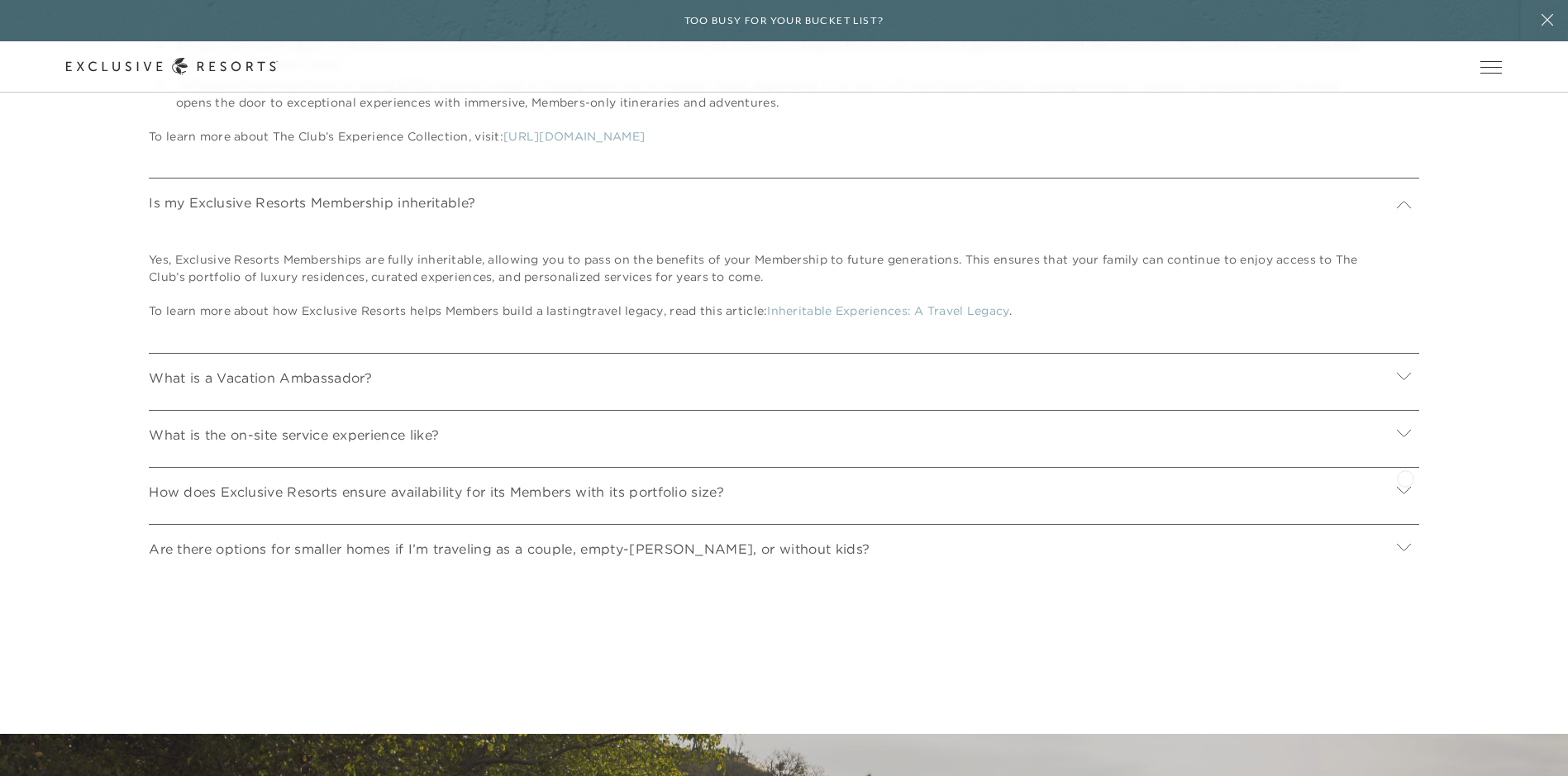
click at [1405, 442] on icon at bounding box center [1403, 433] width 16 height 16
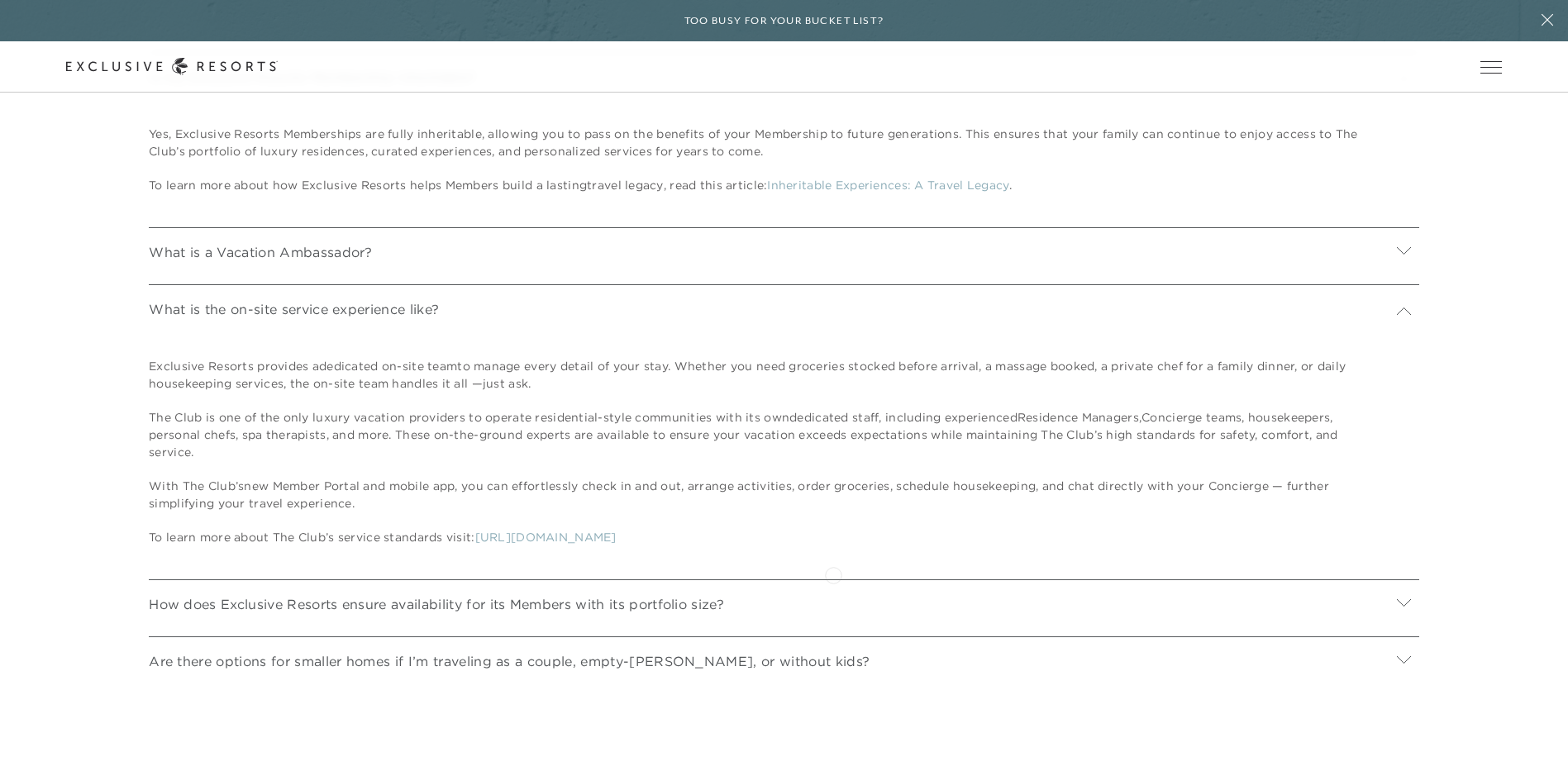
scroll to position [8019, 0]
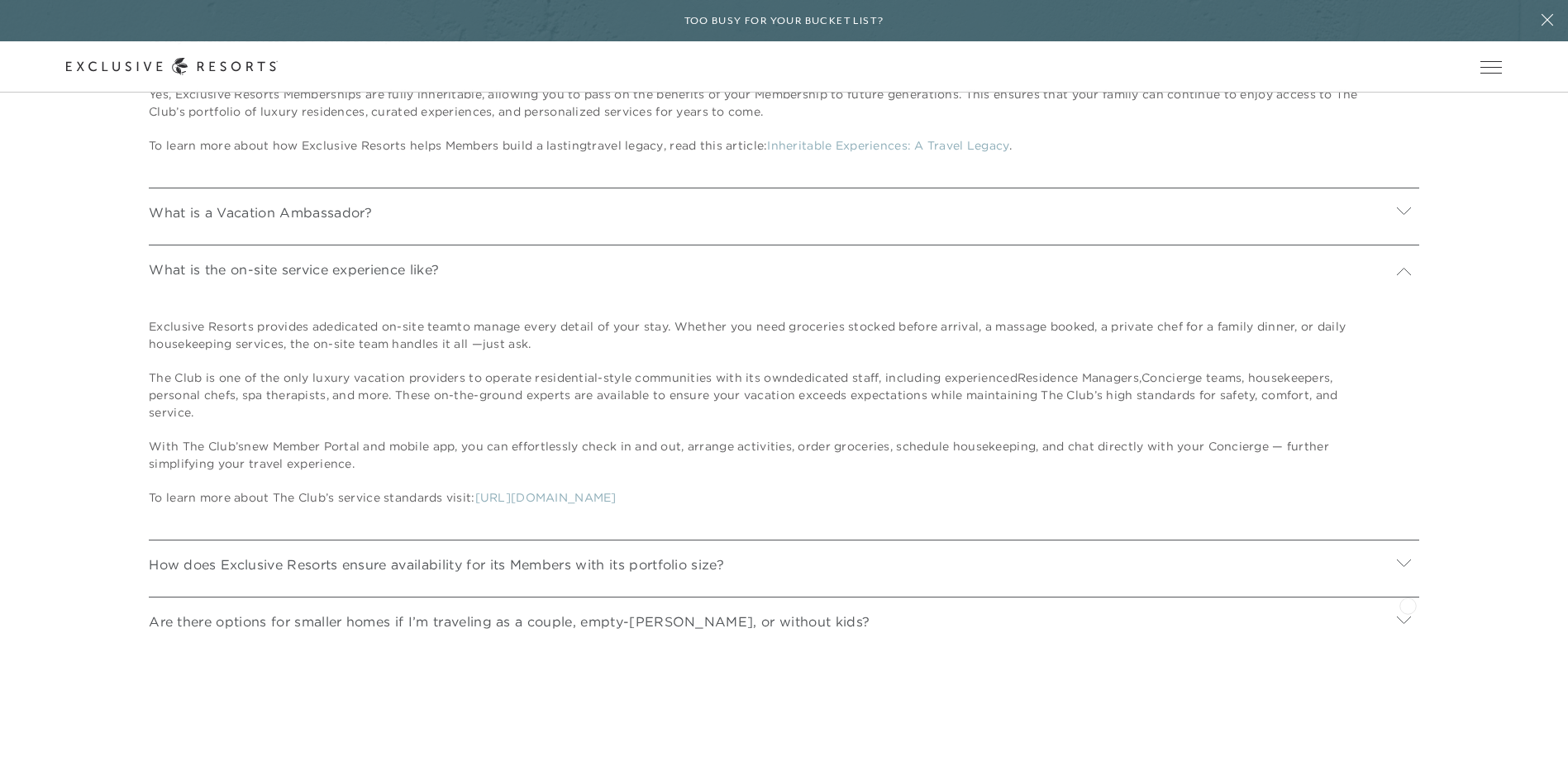
click at [1408, 571] on icon at bounding box center [1403, 563] width 16 height 16
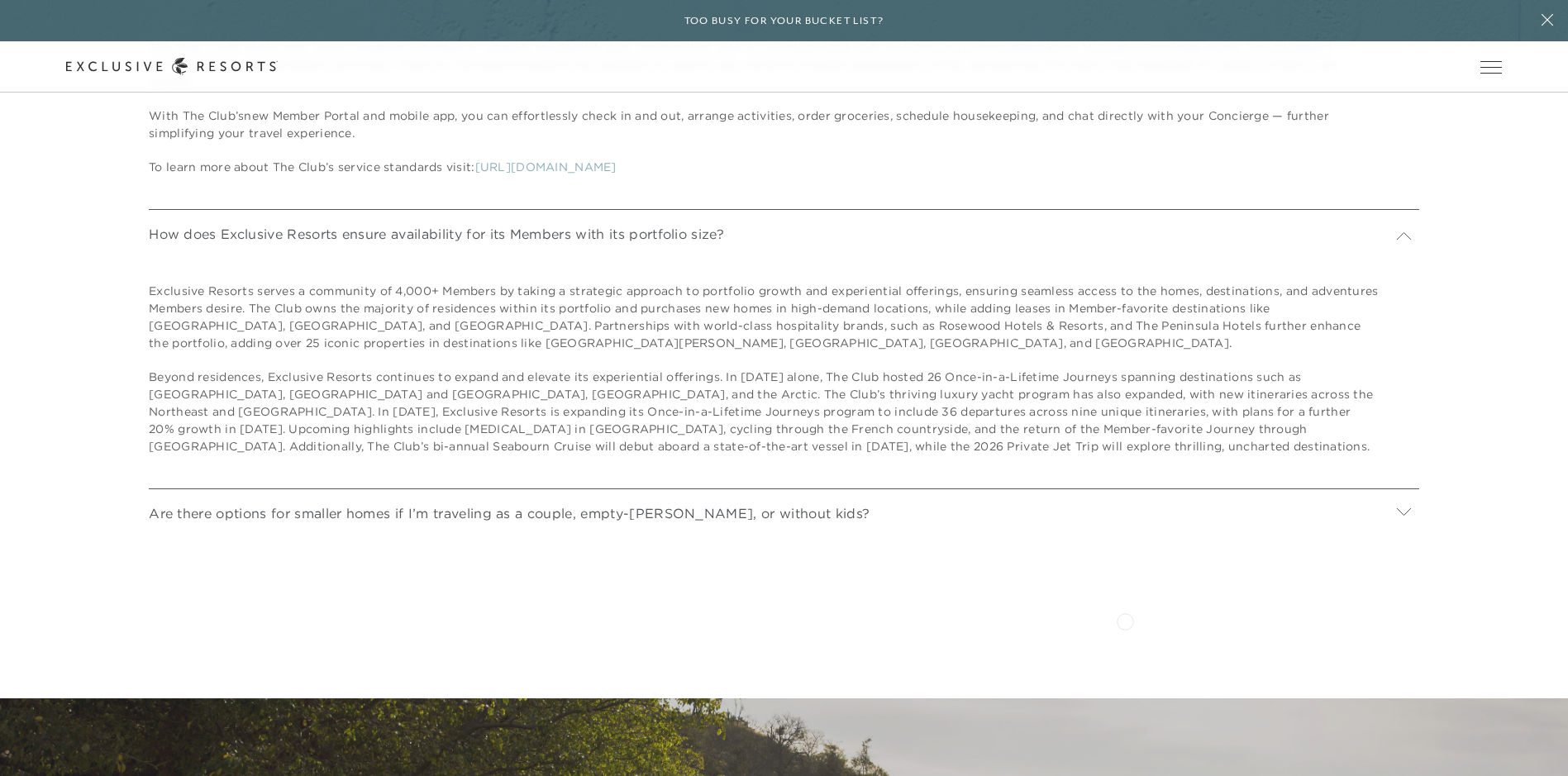
scroll to position [8432, 0]
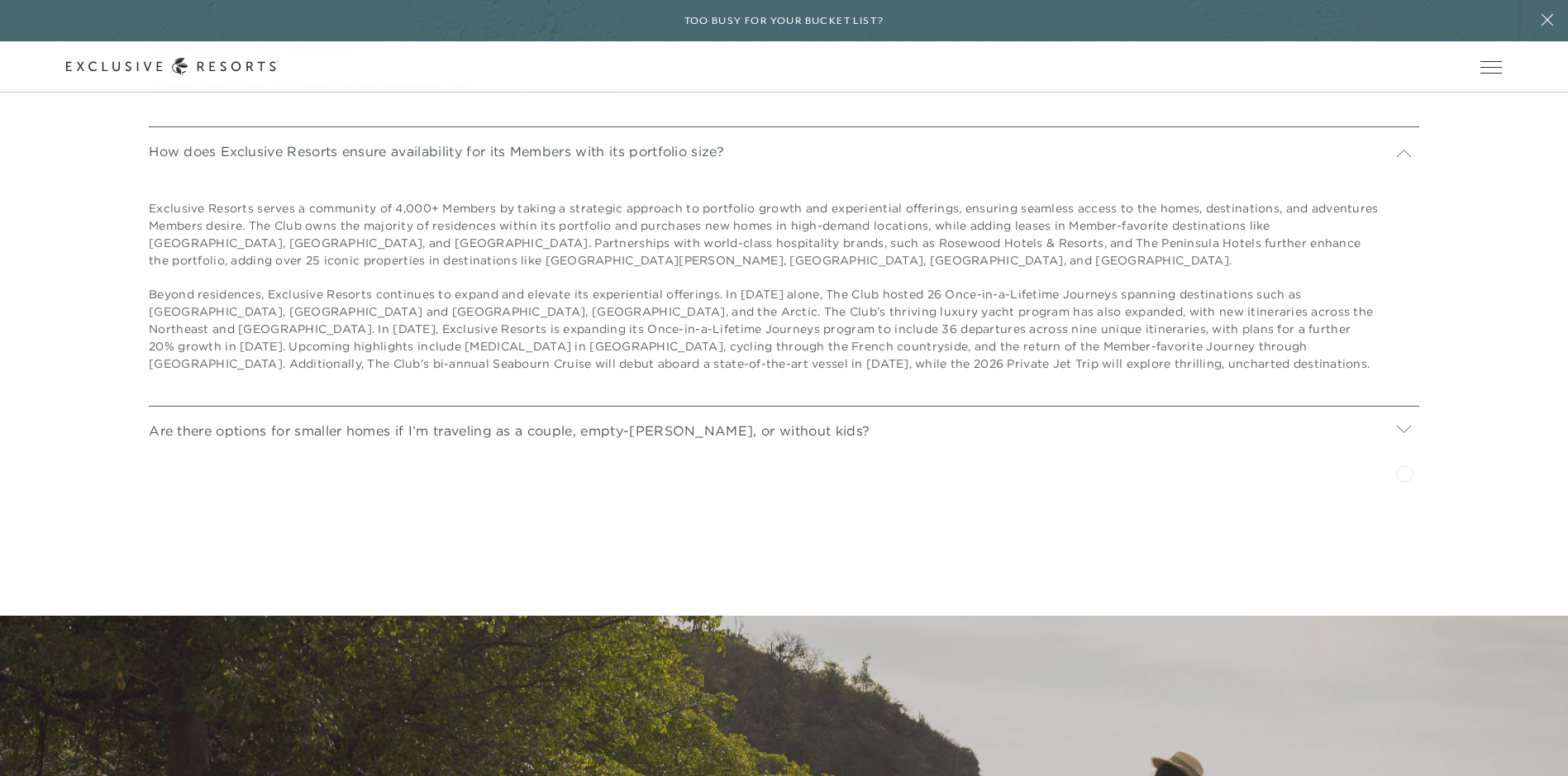
click at [1404, 437] on icon at bounding box center [1403, 429] width 16 height 16
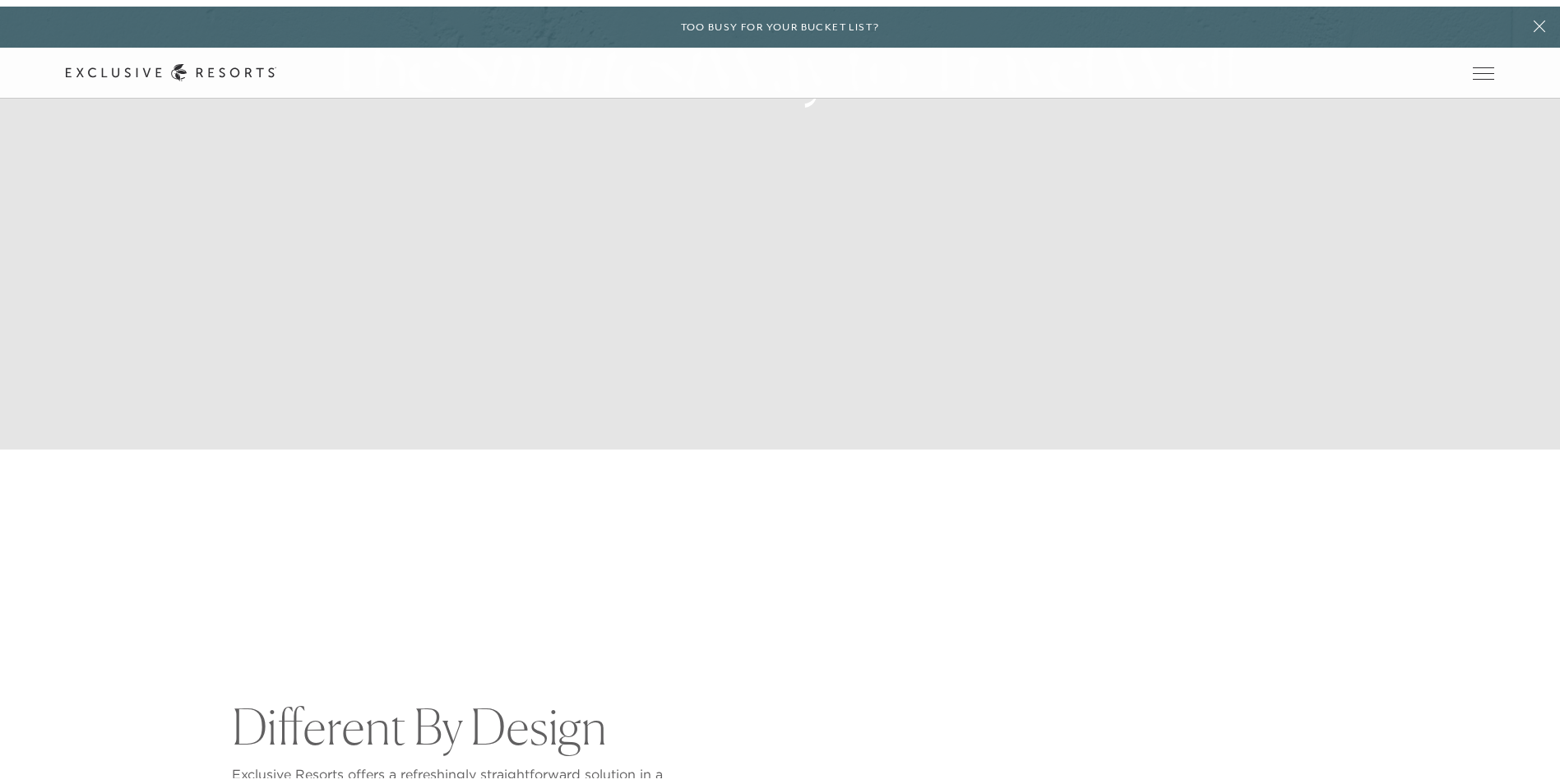
scroll to position [0, 0]
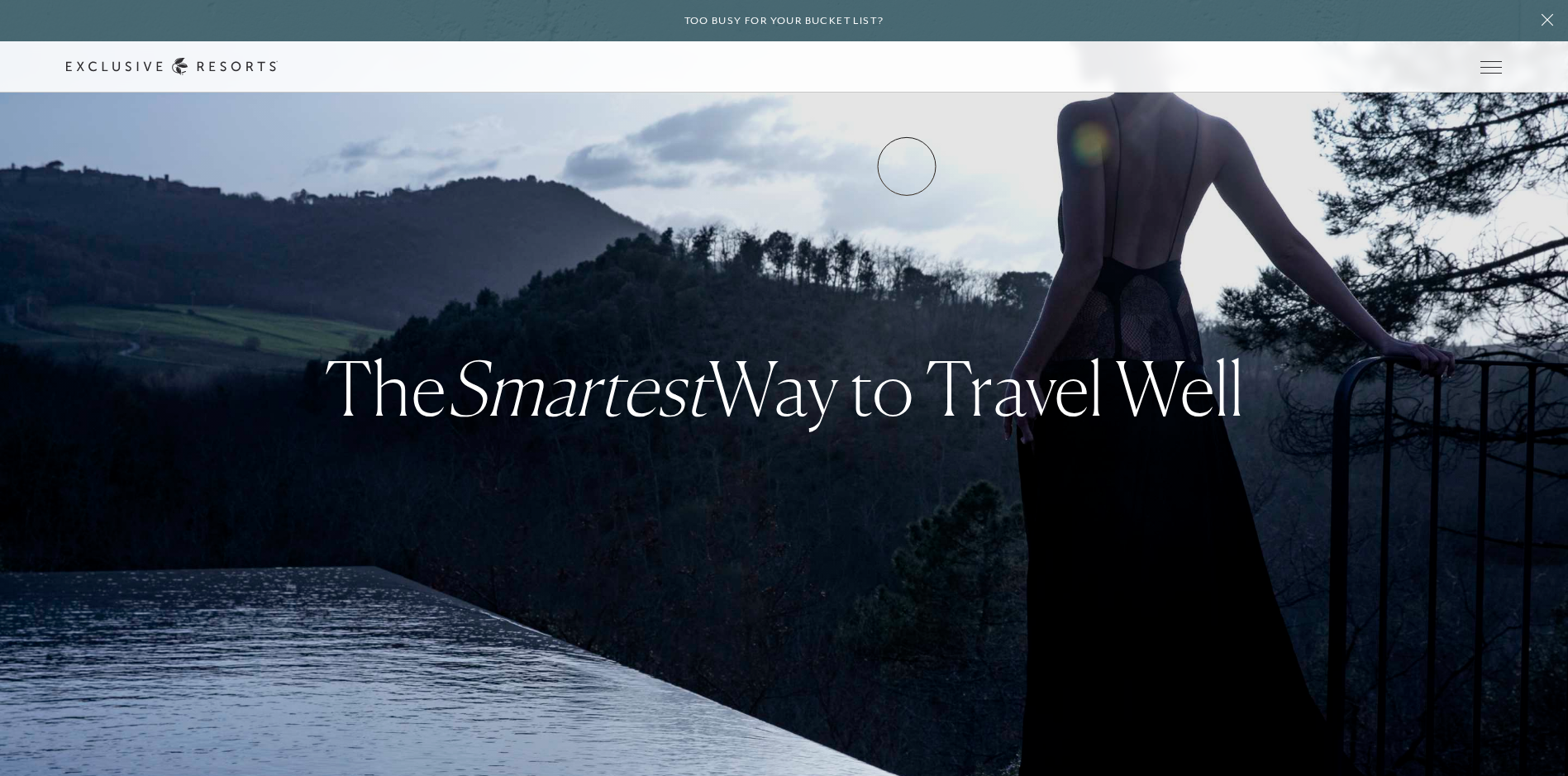
click at [0, 0] on link "VIP Benefits" at bounding box center [0, 0] width 0 height 0
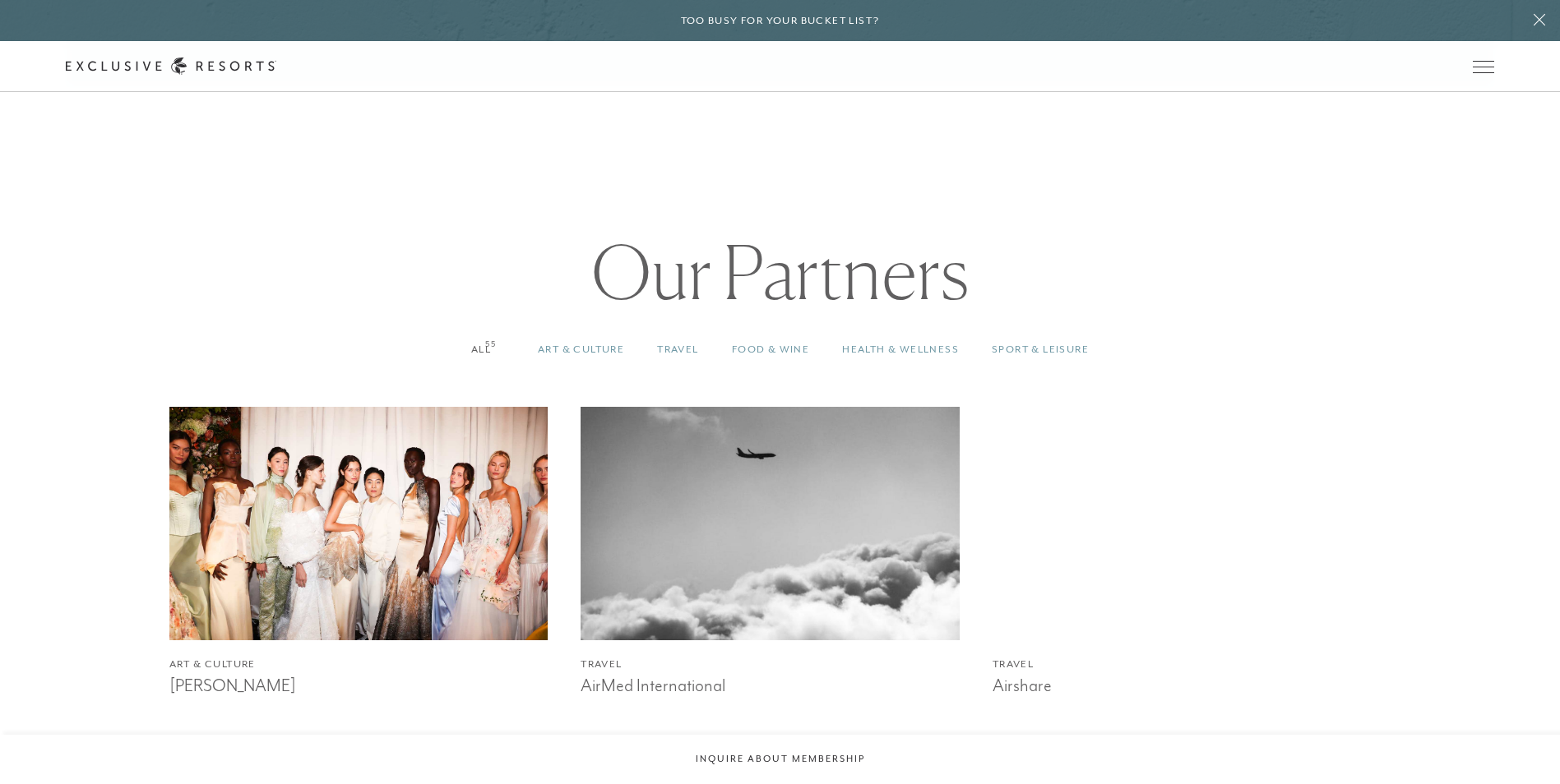
scroll to position [1480, 0]
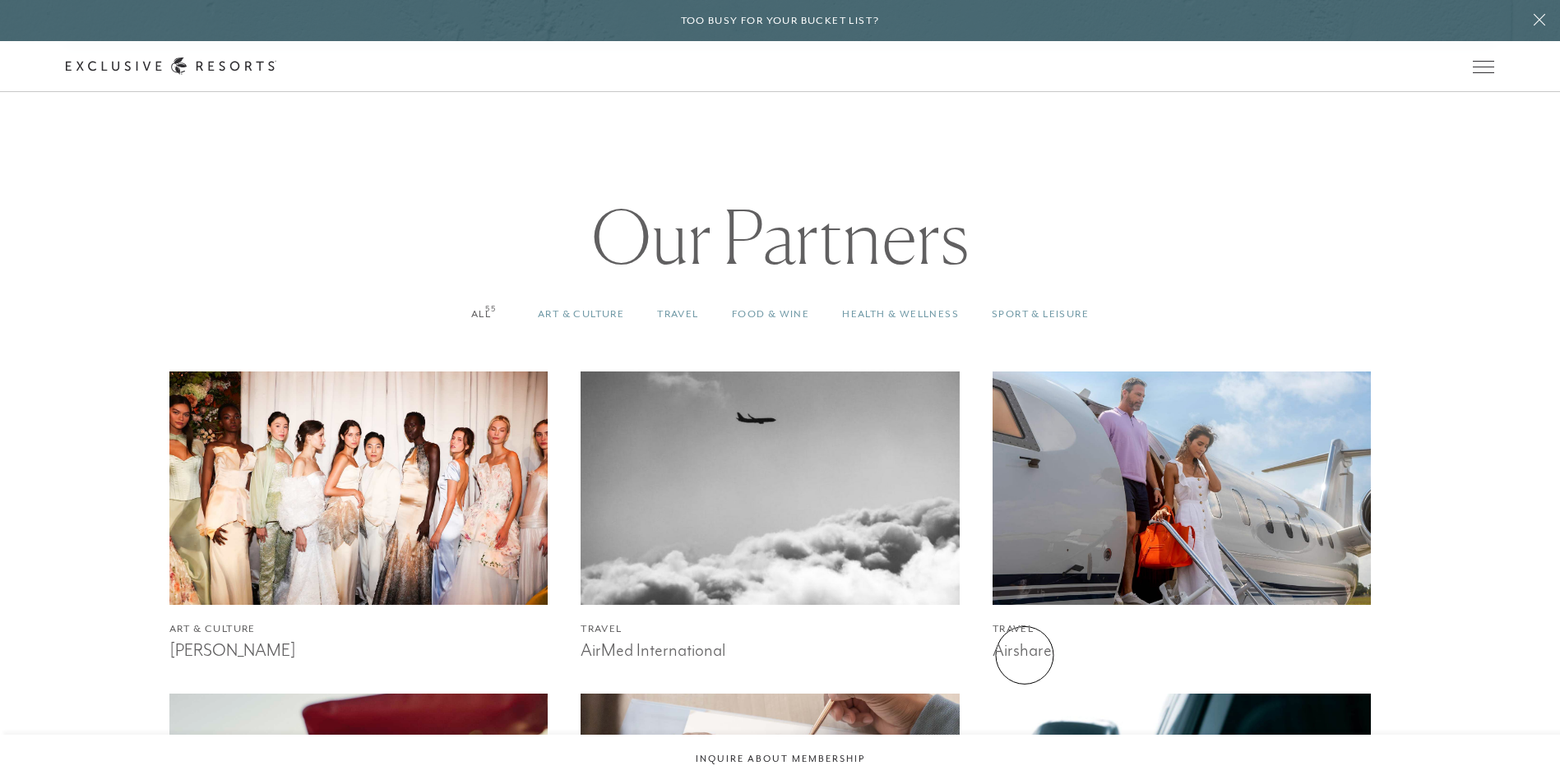
click at [1024, 655] on h3 "Airshare" at bounding box center [1182, 648] width 379 height 25
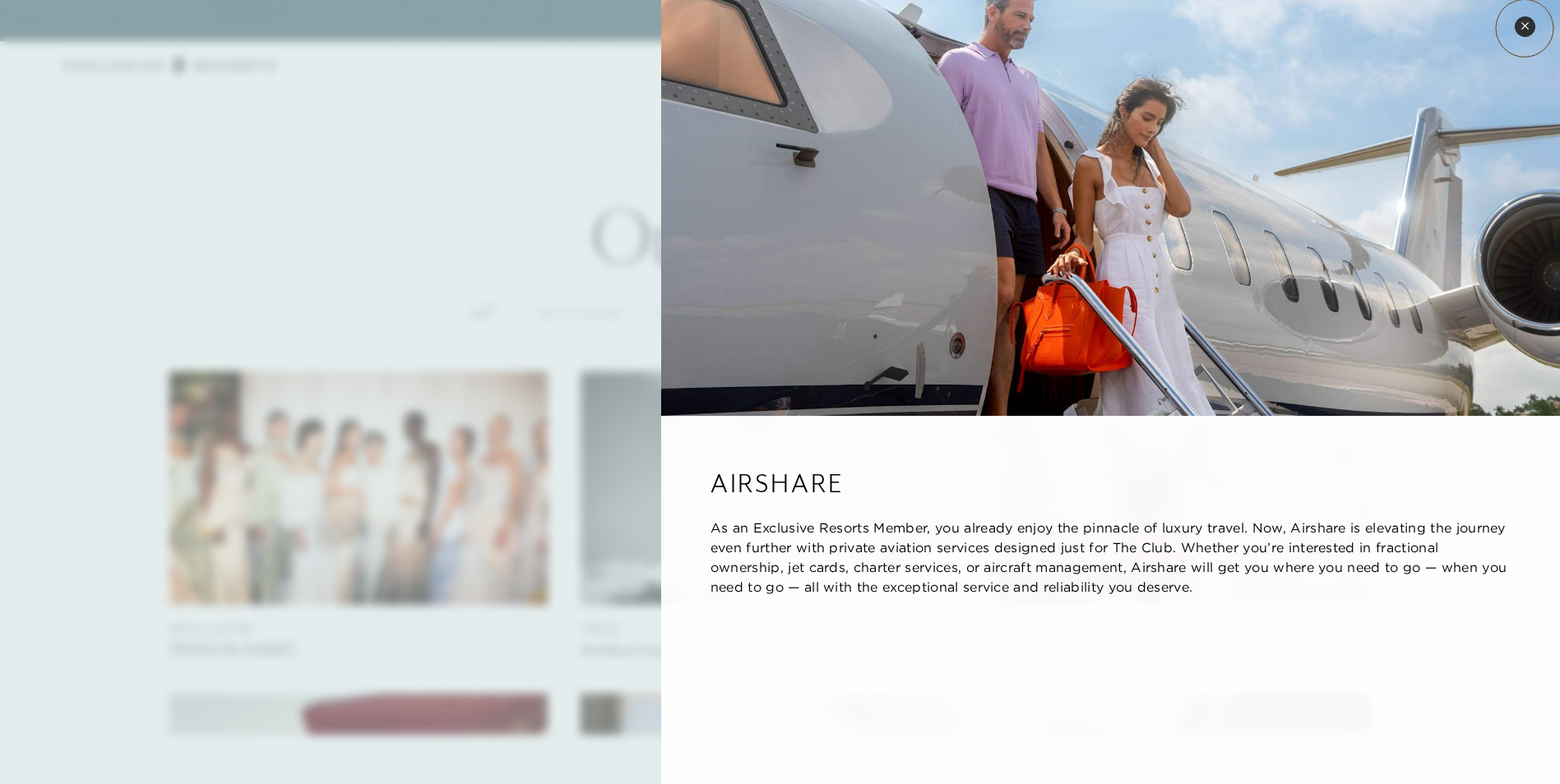
click at [1524, 28] on icon at bounding box center [1524, 26] width 9 height 9
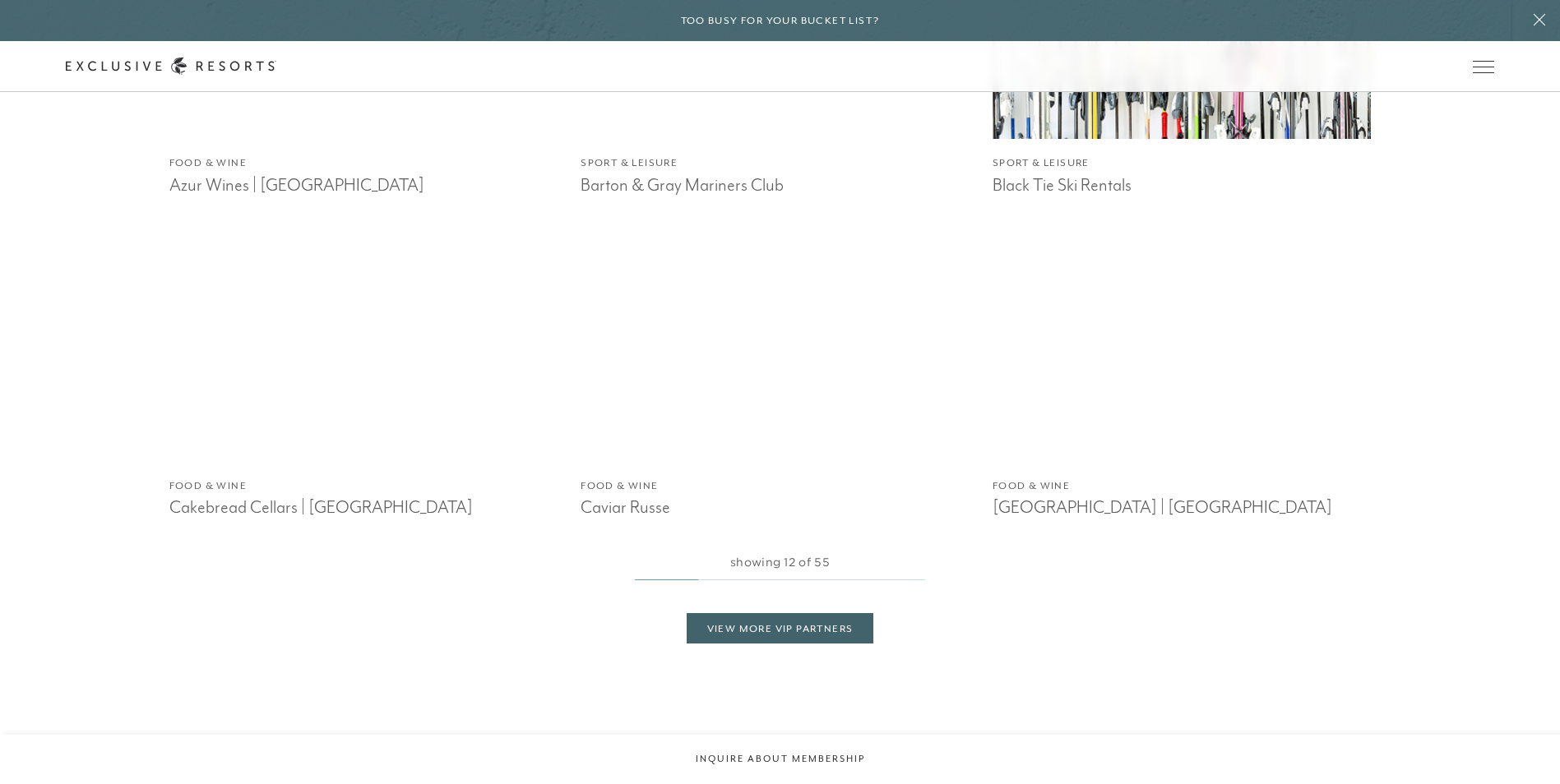
scroll to position [2631, 0]
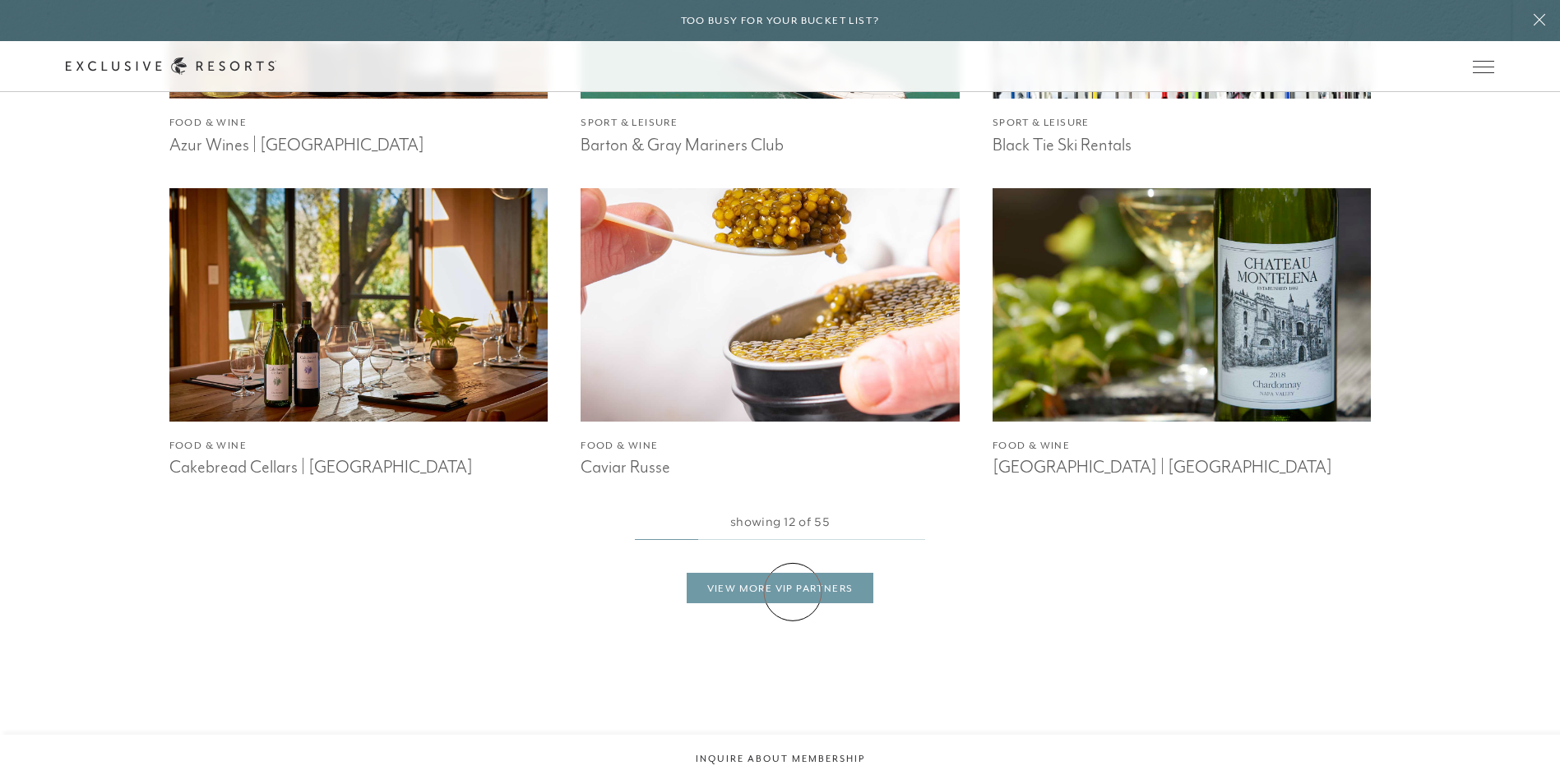
click at [792, 592] on link "View More VIP Partners" at bounding box center [780, 589] width 188 height 31
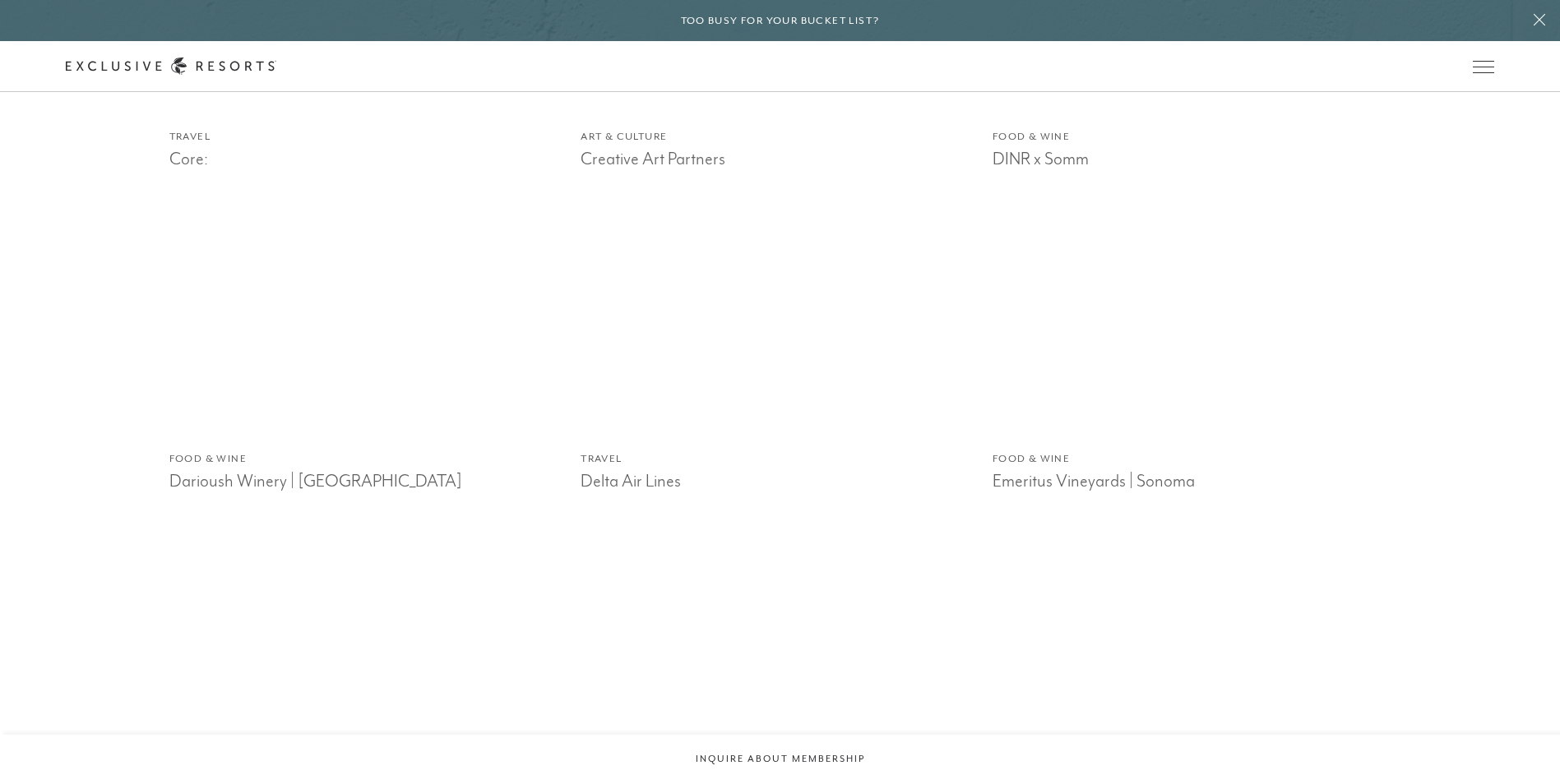
scroll to position [3288, 0]
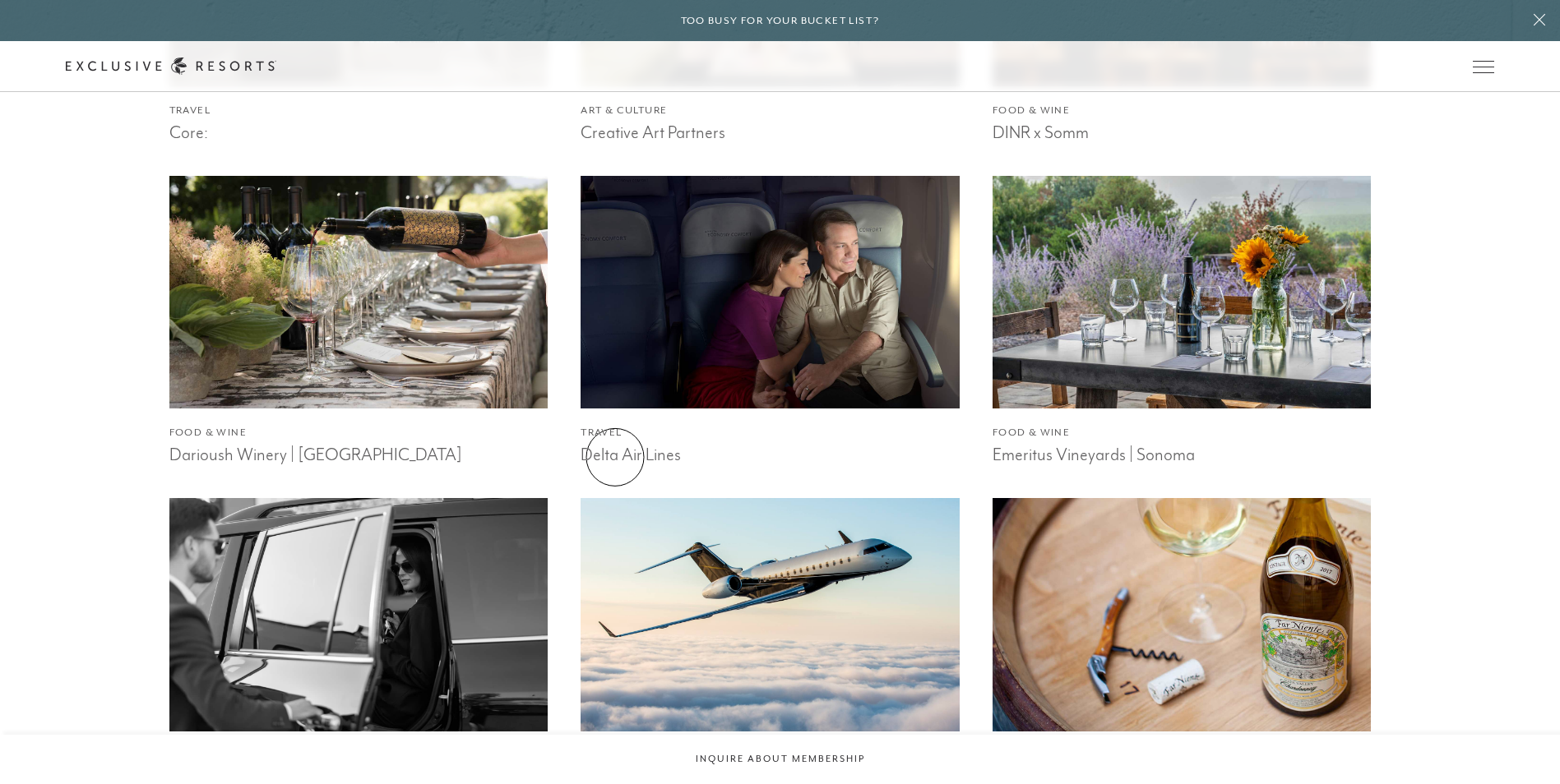
click at [615, 459] on h3 "Delta Air Lines" at bounding box center [770, 453] width 379 height 25
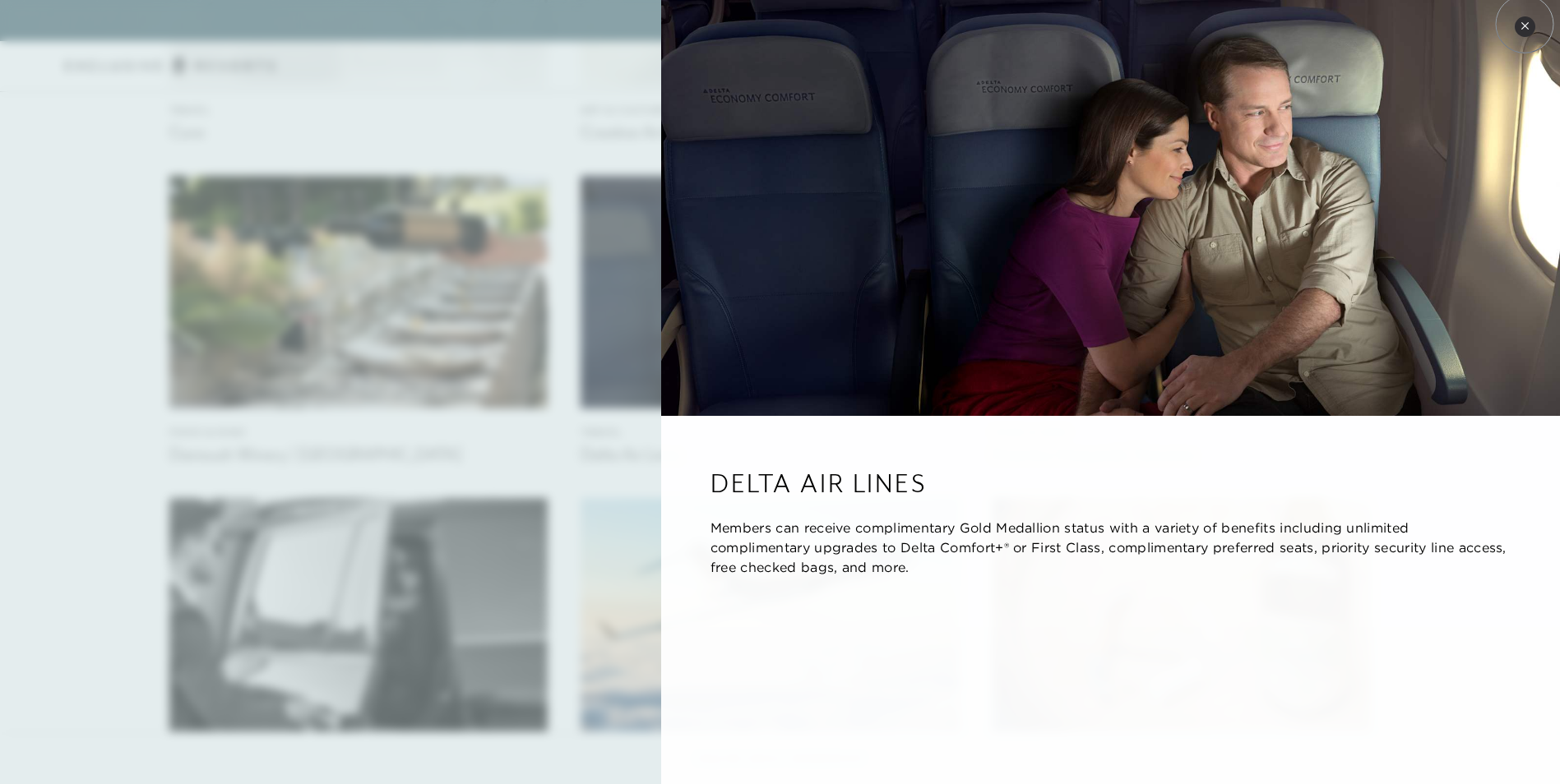
click at [1524, 24] on icon at bounding box center [1524, 26] width 9 height 9
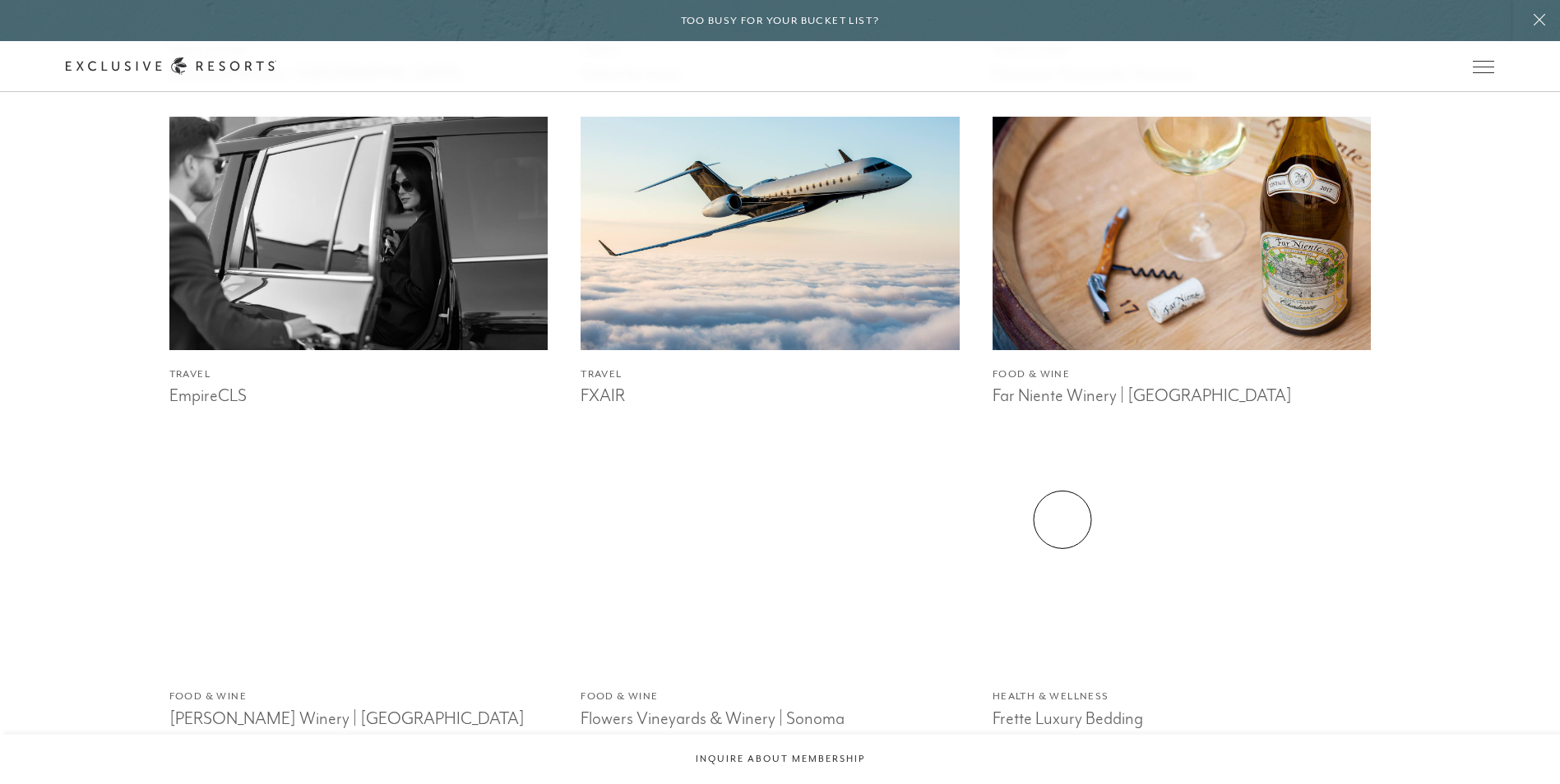
scroll to position [3699, 0]
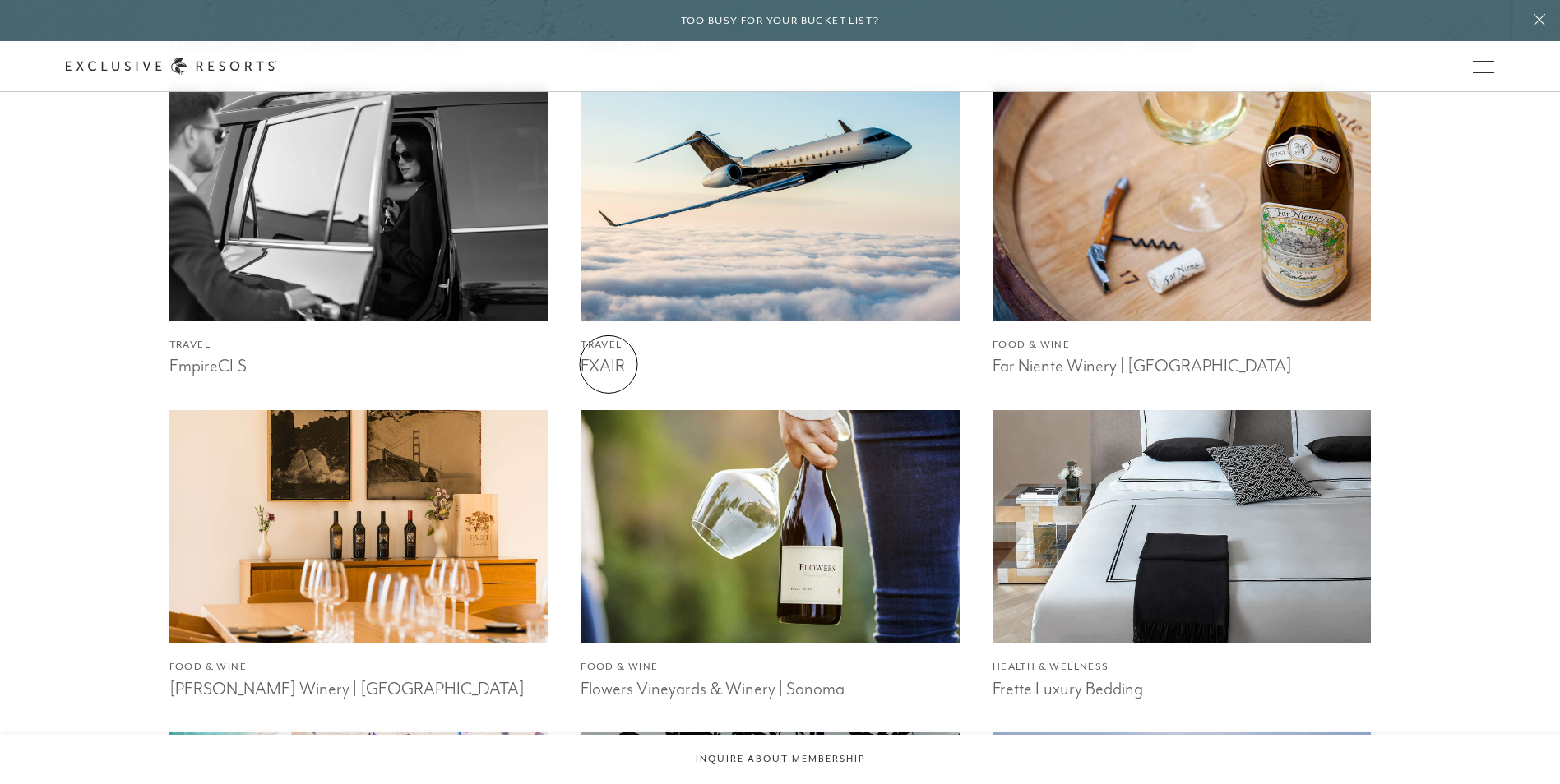
click at [609, 365] on h3 "FXAIR" at bounding box center [770, 364] width 379 height 25
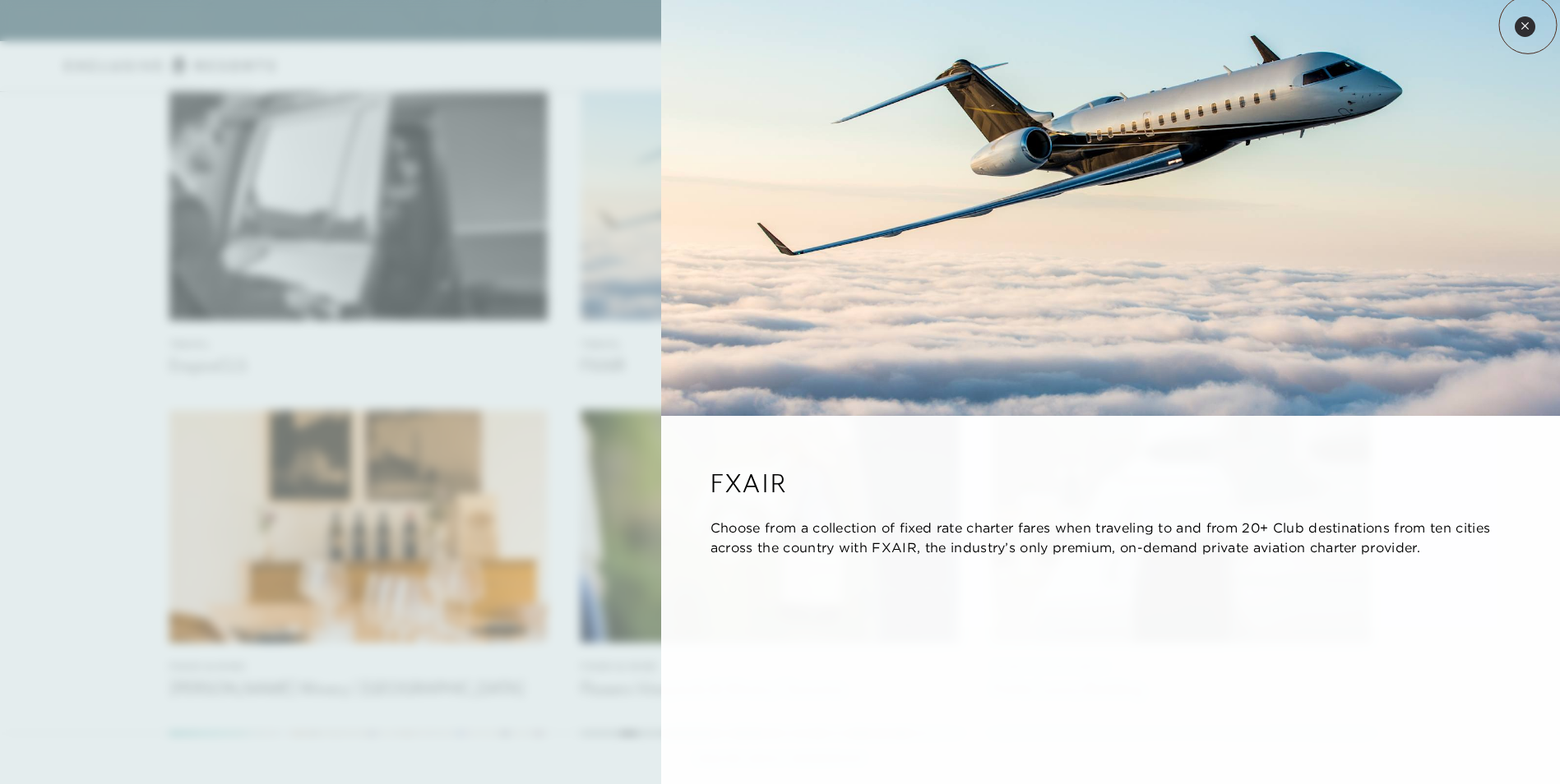
click at [1528, 26] on icon at bounding box center [1524, 26] width 9 height 9
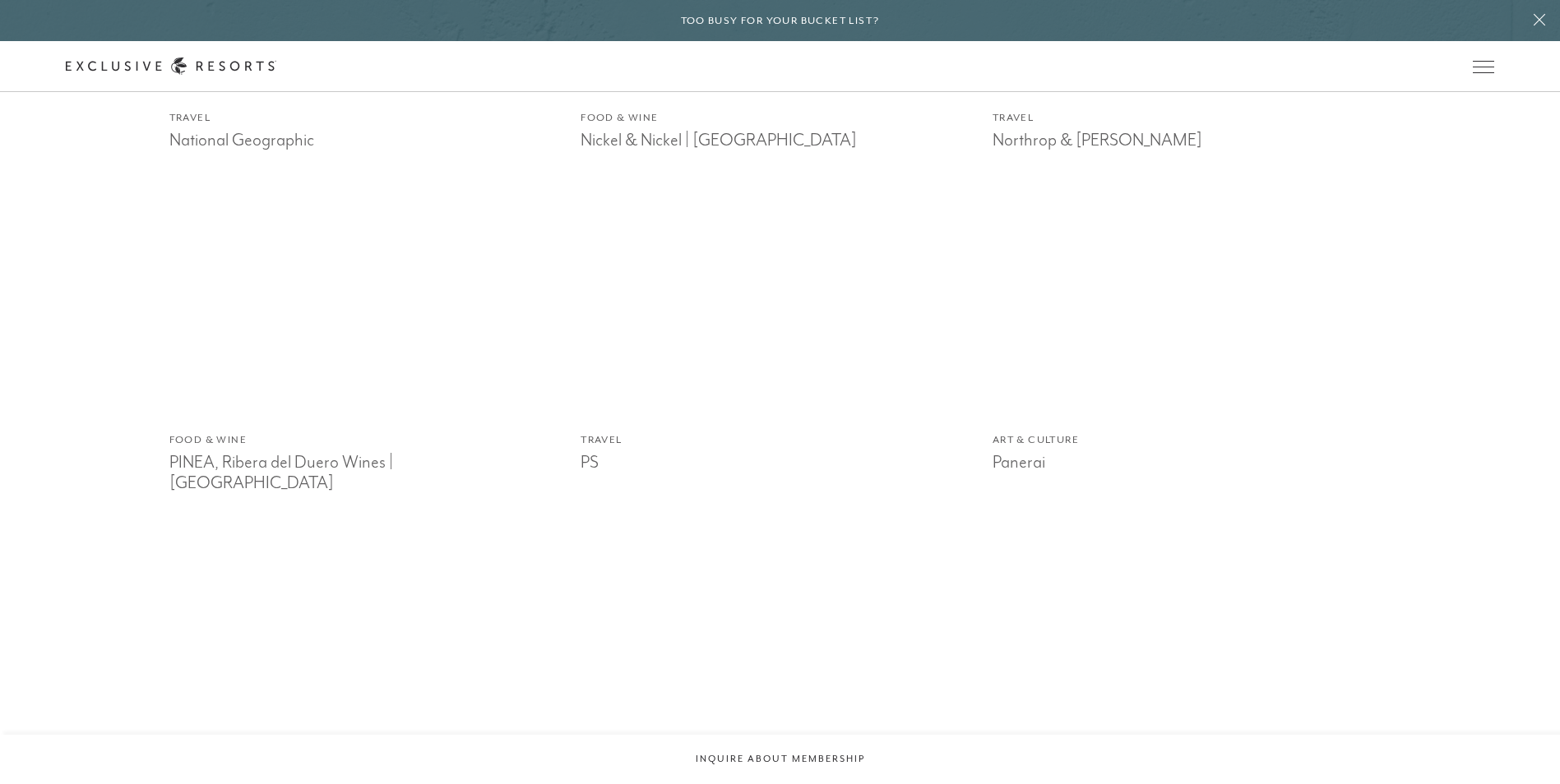
scroll to position [5261, 0]
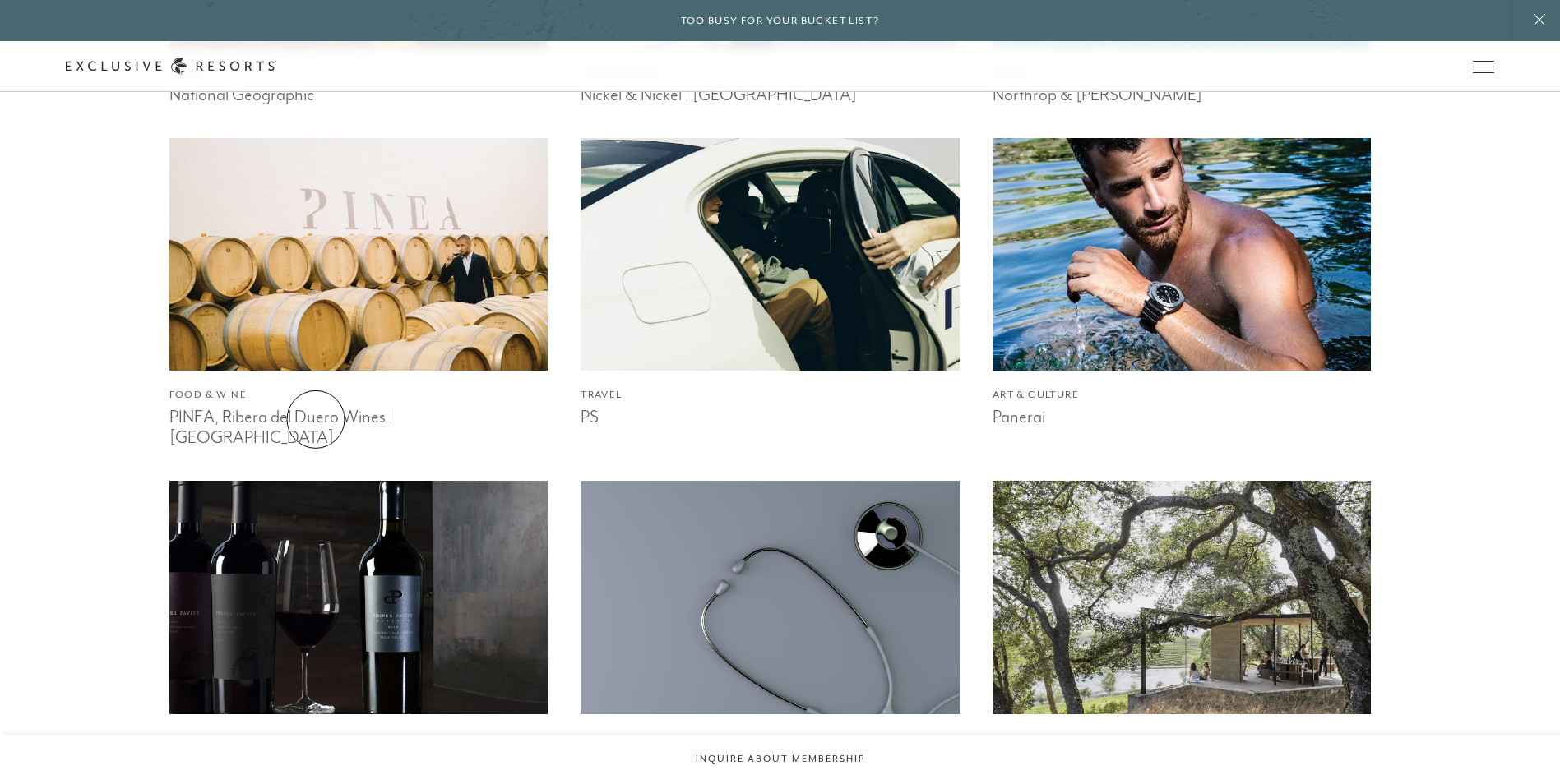
click at [316, 419] on h3 "PINEA, Ribera del Duero Wines | [GEOGRAPHIC_DATA]" at bounding box center [359, 425] width 379 height 45
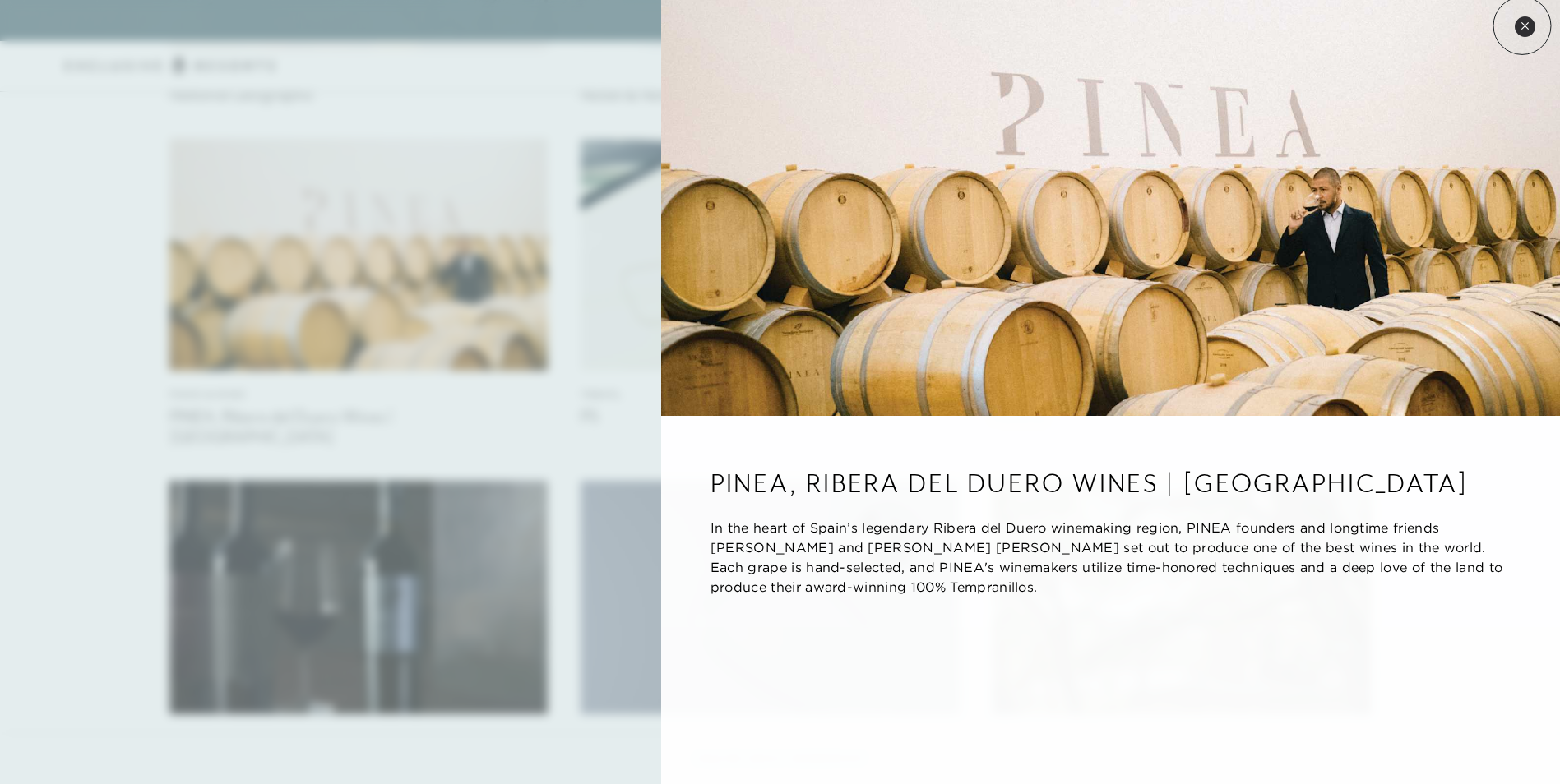
click at [1522, 26] on icon at bounding box center [1524, 26] width 9 height 9
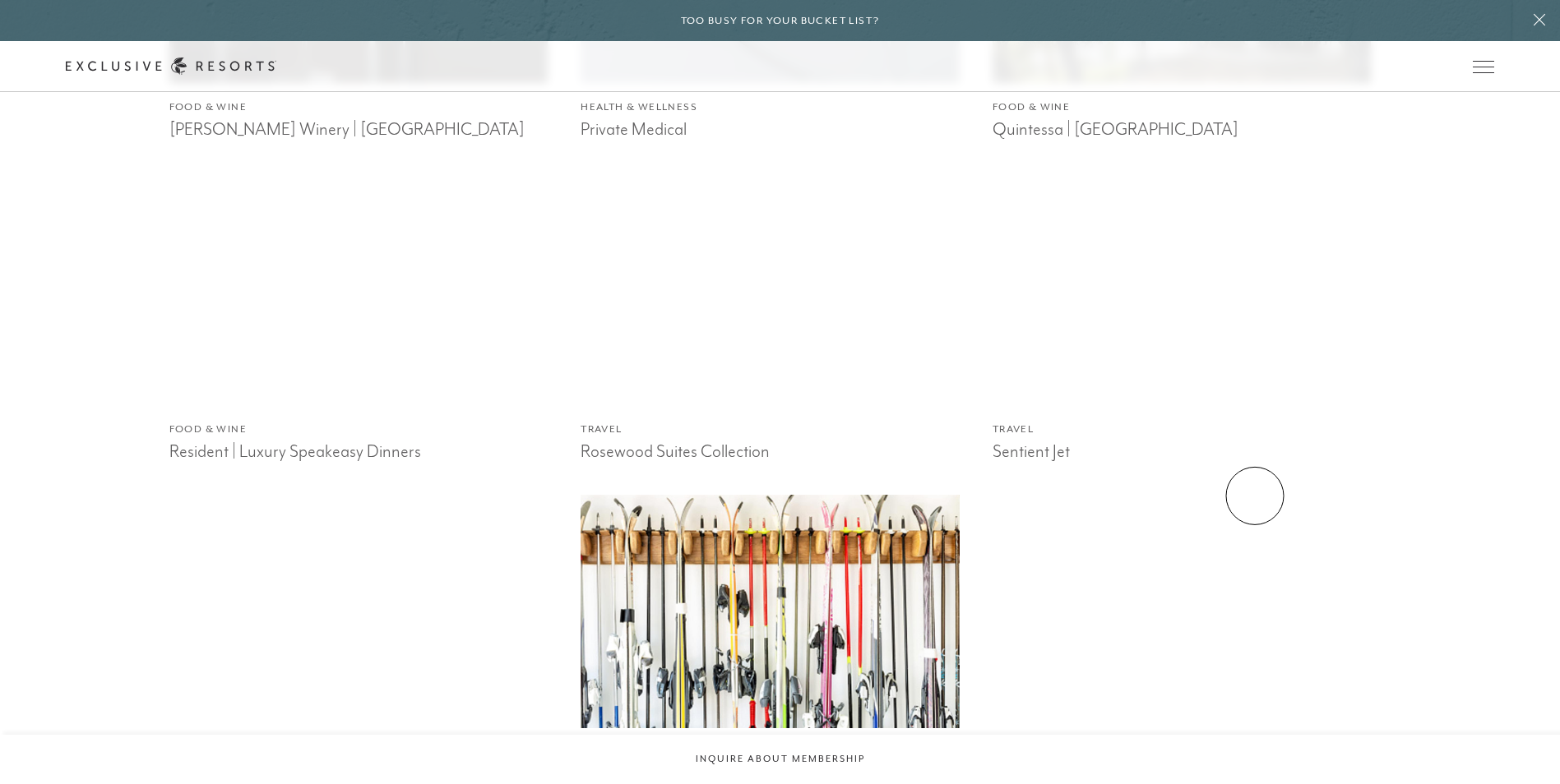
scroll to position [5919, 0]
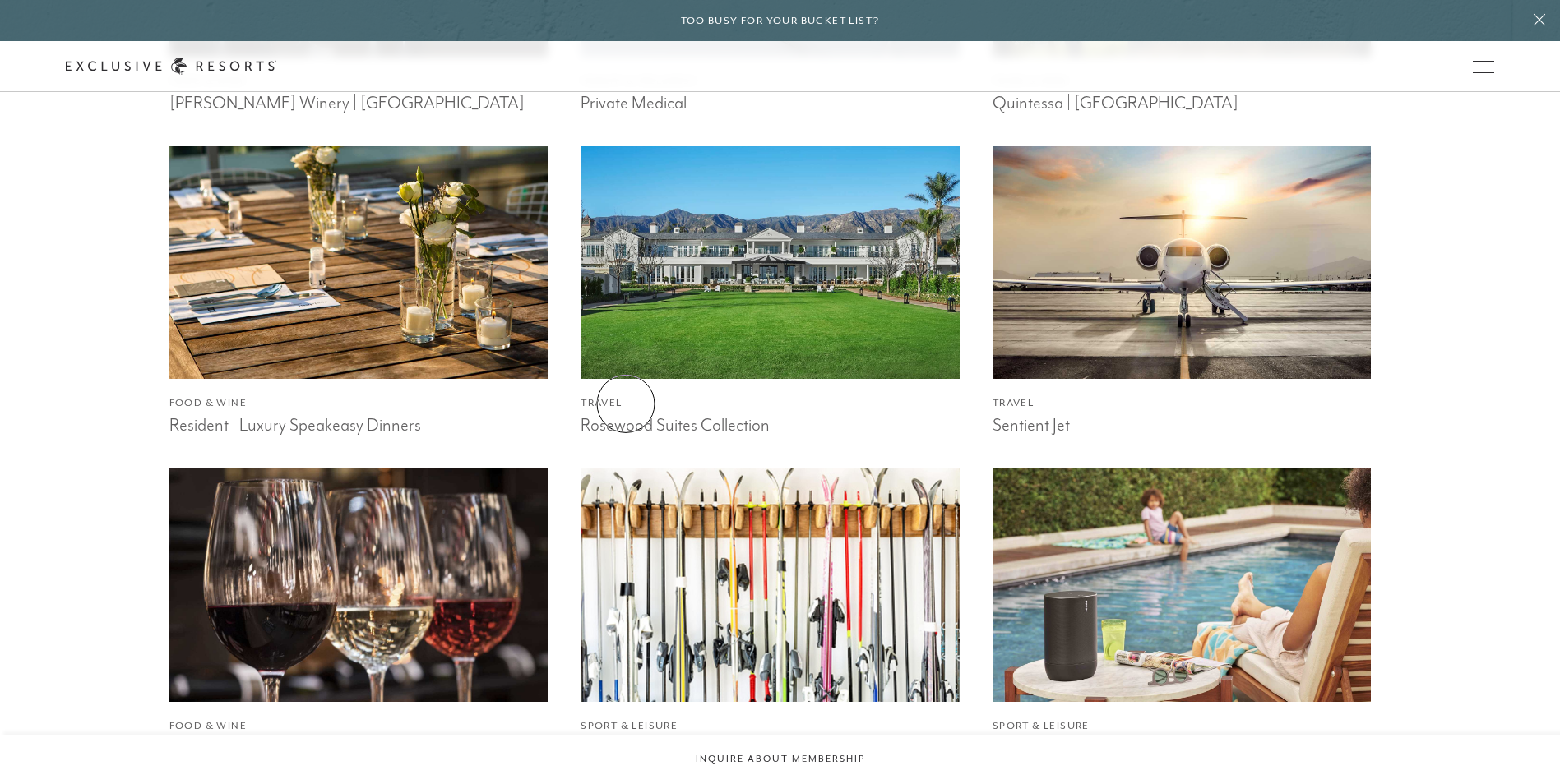
click at [625, 411] on h3 "Rosewood Suites Collection" at bounding box center [770, 423] width 379 height 25
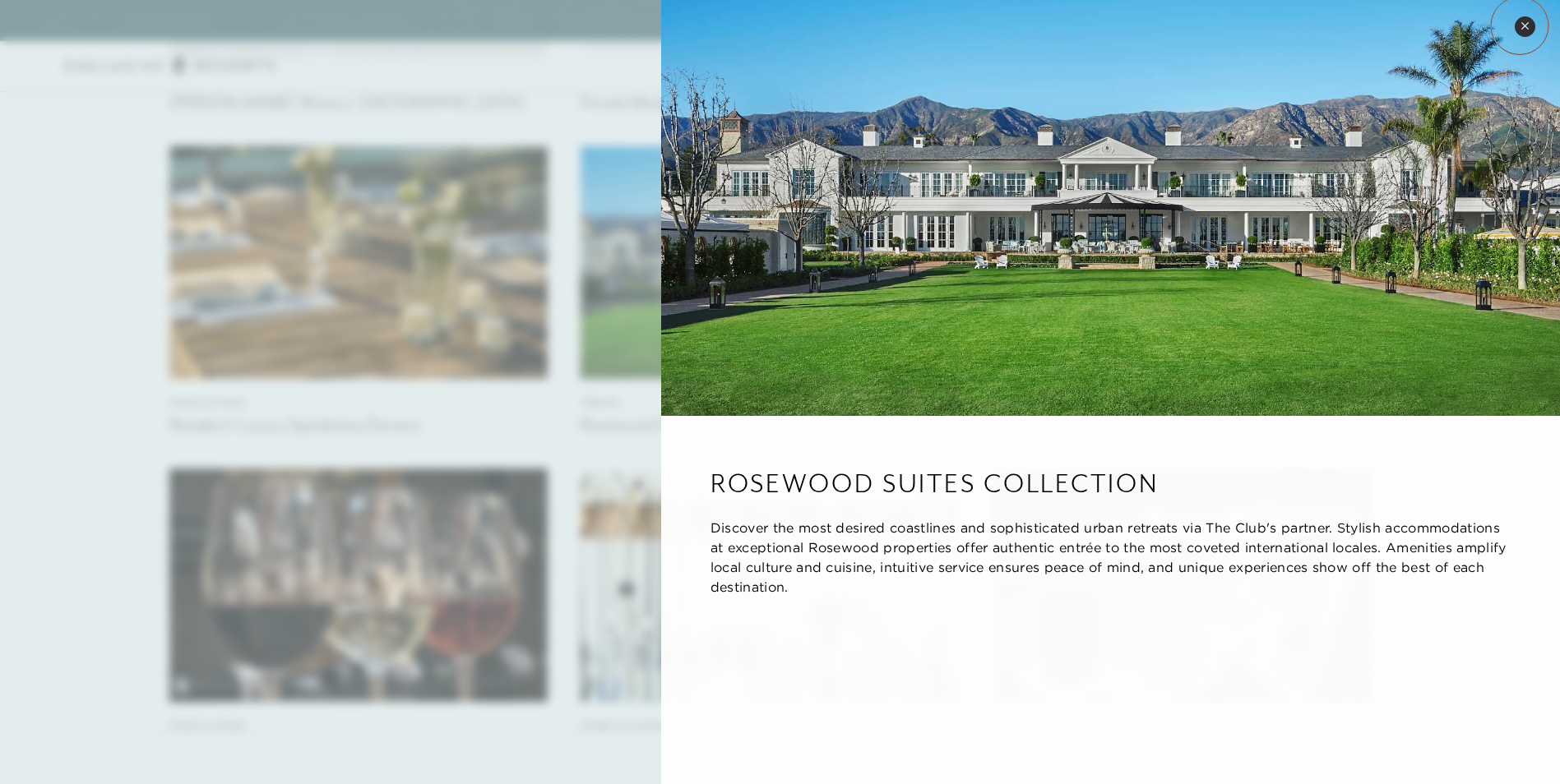
click at [1519, 26] on button "Close quickview" at bounding box center [1524, 26] width 21 height 21
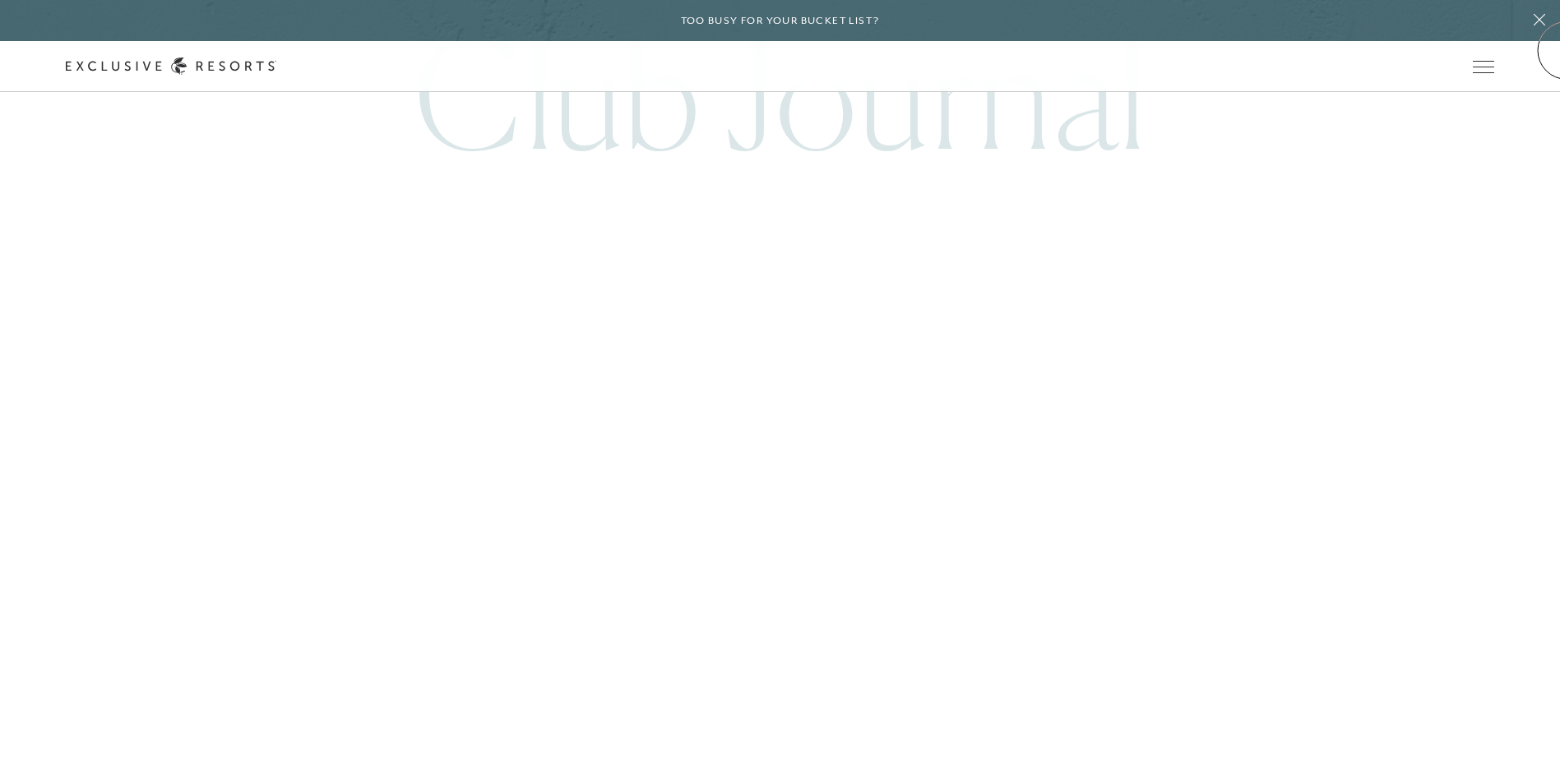
scroll to position [8622, 0]
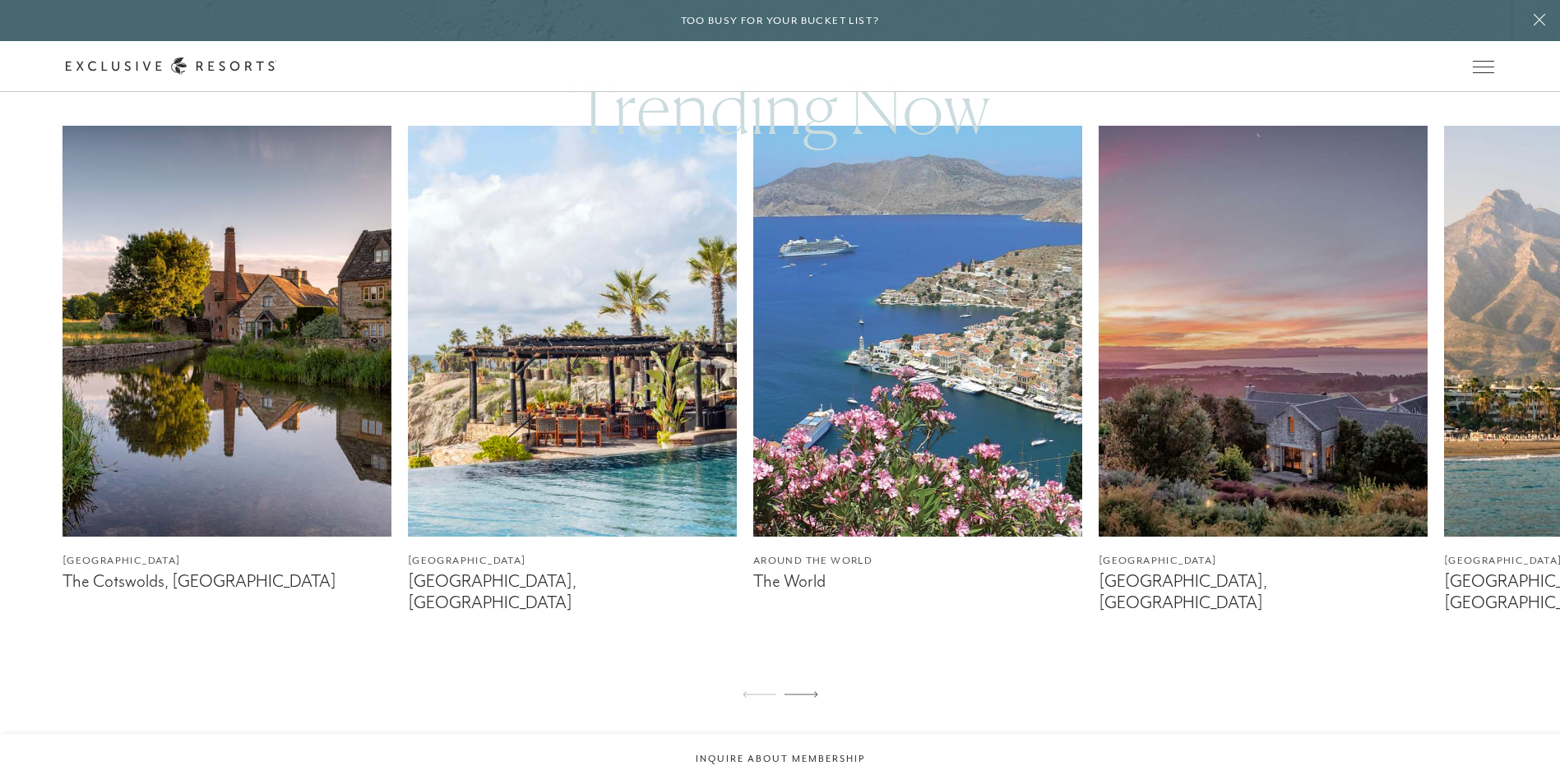
scroll to position [1068, 0]
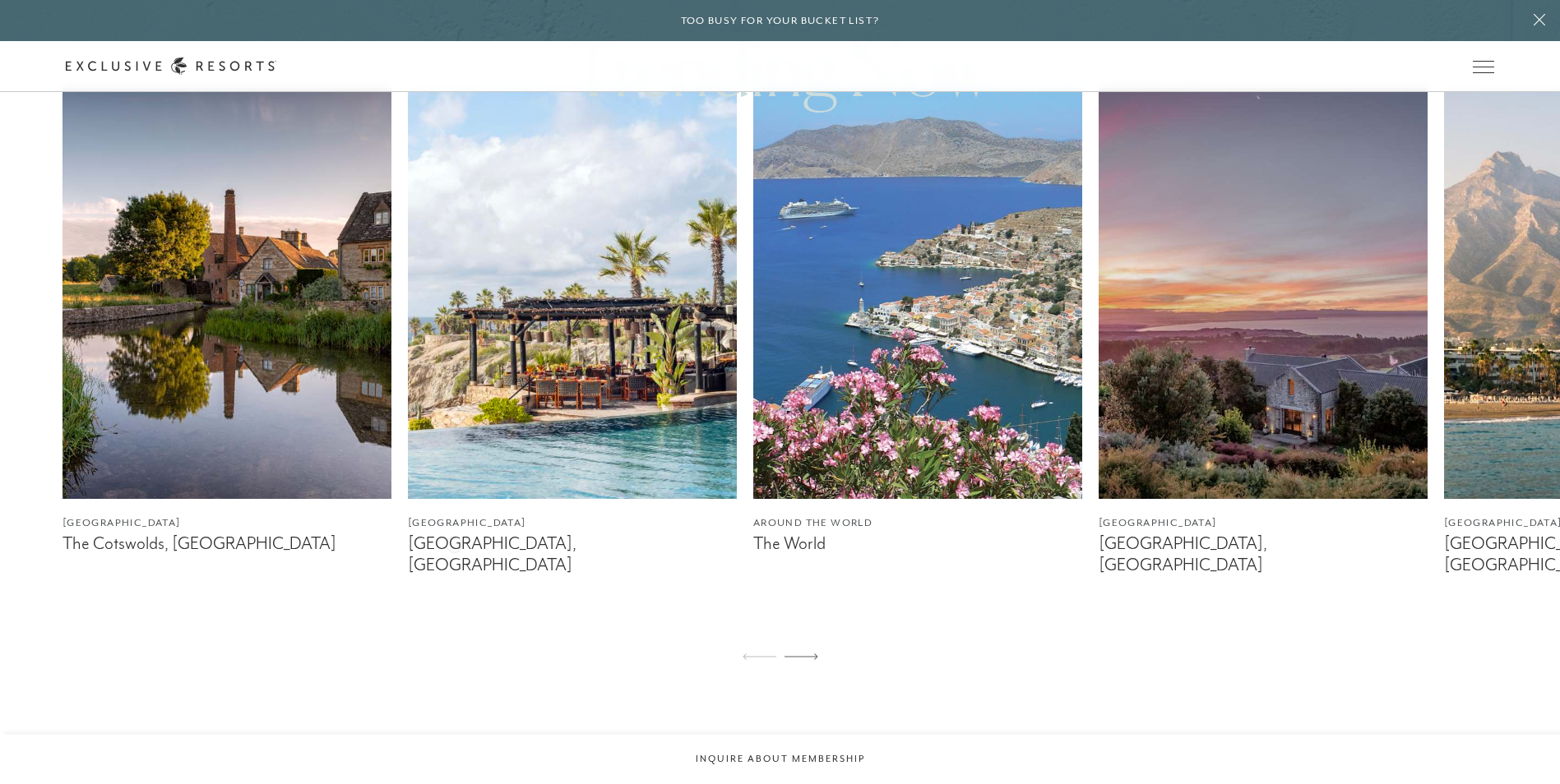
click at [454, 543] on figcaption "[GEOGRAPHIC_DATA], [GEOGRAPHIC_DATA]" at bounding box center [572, 554] width 329 height 41
